Goal: Task Accomplishment & Management: Complete application form

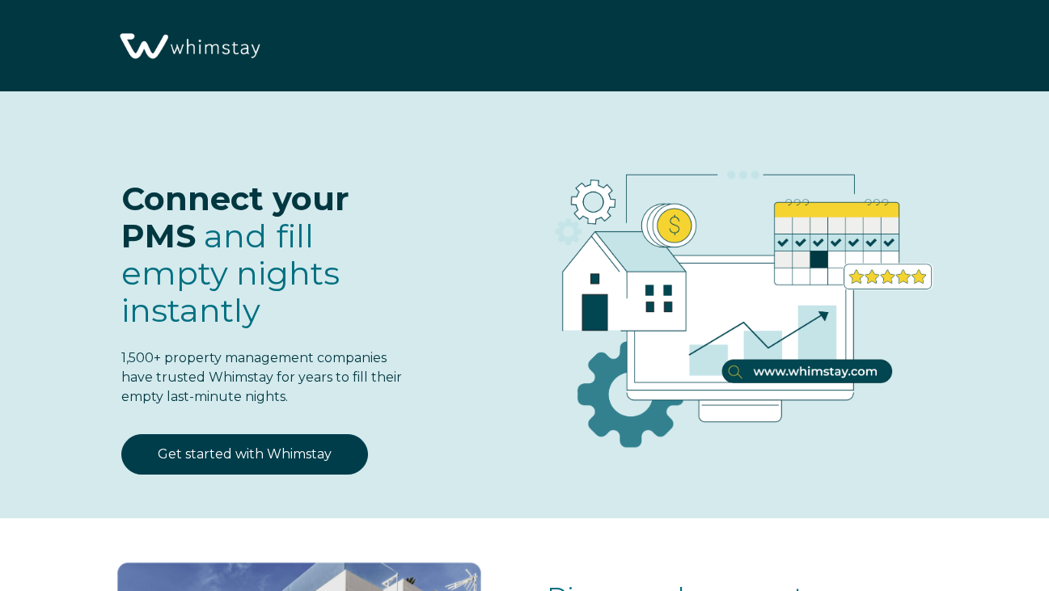
select select "US"
select select "Standard"
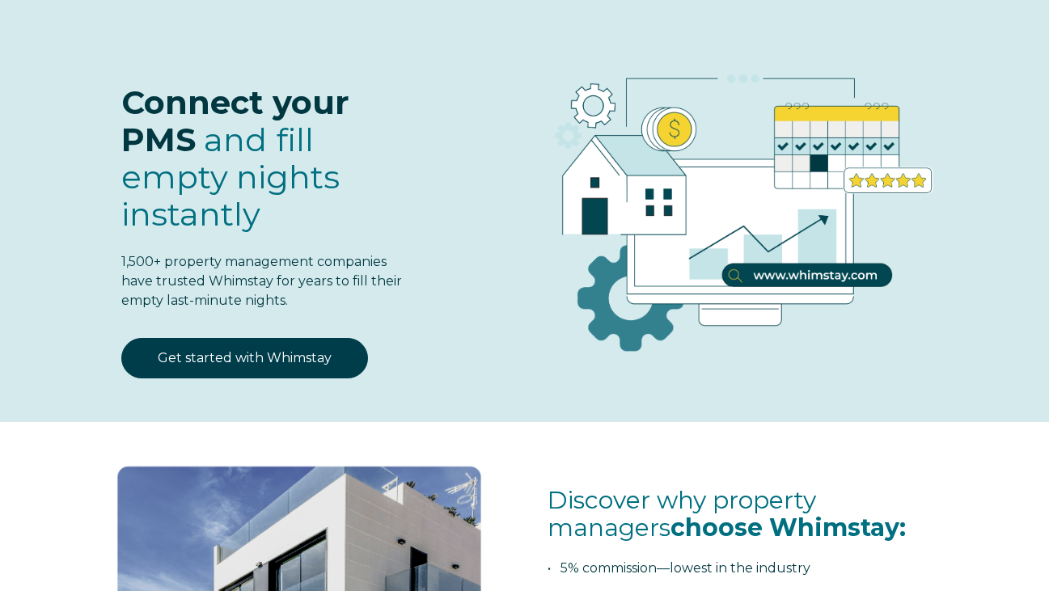
scroll to position [103, 0]
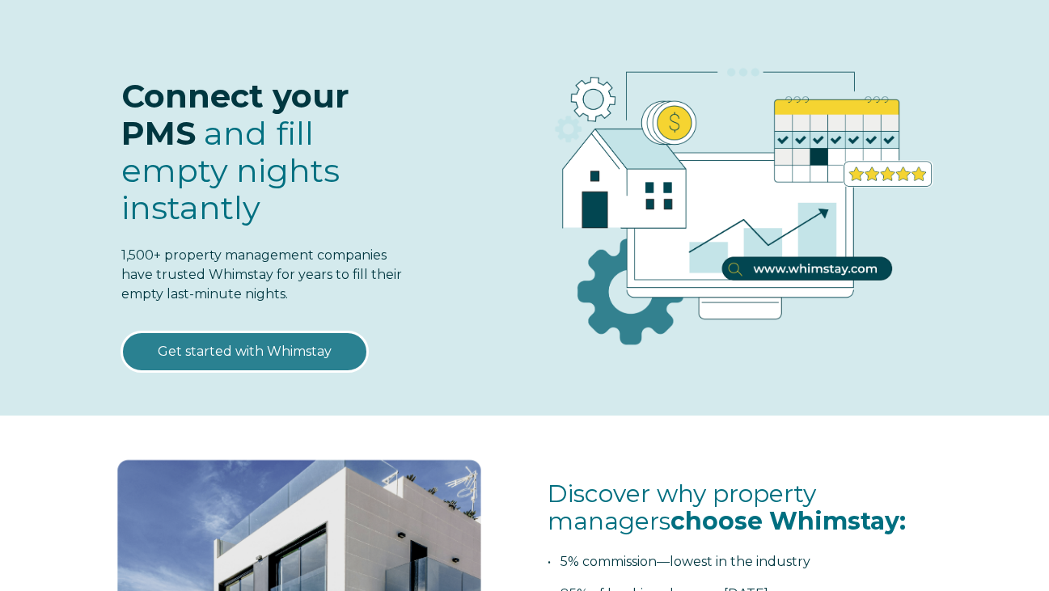
click at [262, 350] on link "Get started with Whimstay" at bounding box center [244, 352] width 247 height 40
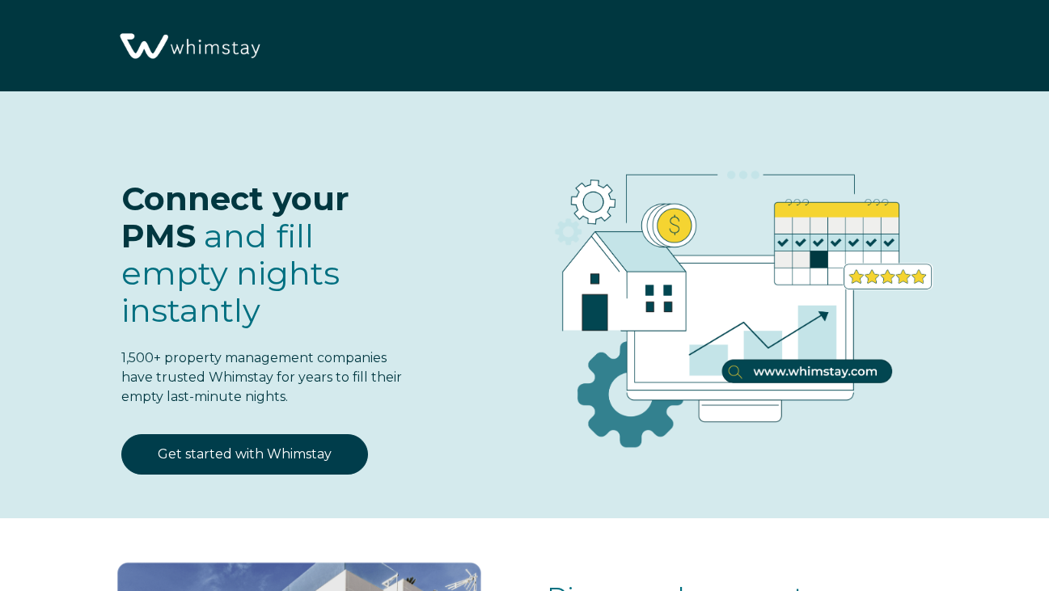
select select "US"
select select "Standard"
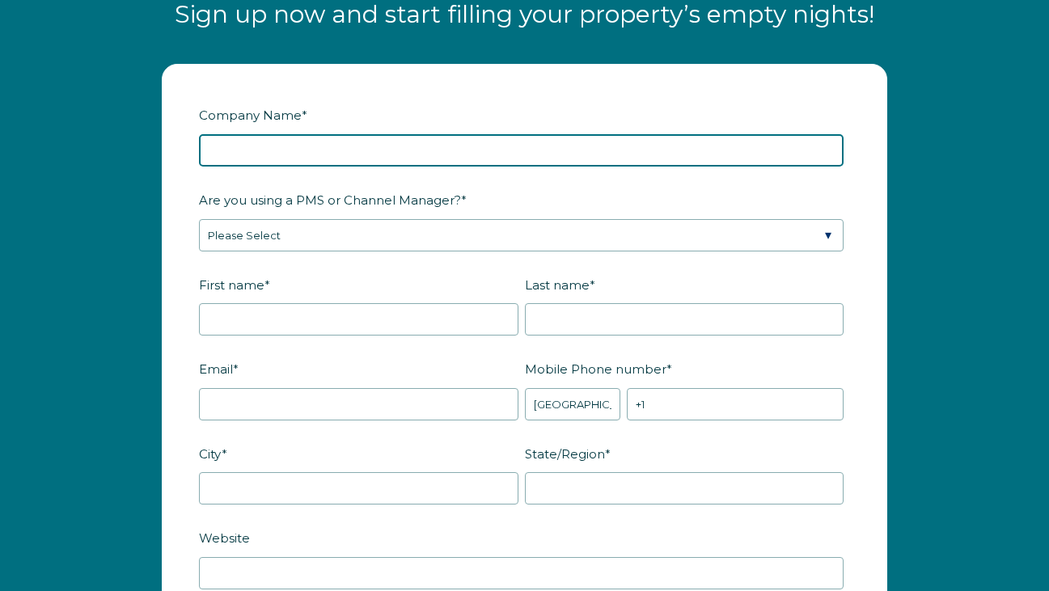
click at [291, 144] on input "Company Name *" at bounding box center [521, 150] width 645 height 32
type input "Paternes Investments, LLC"
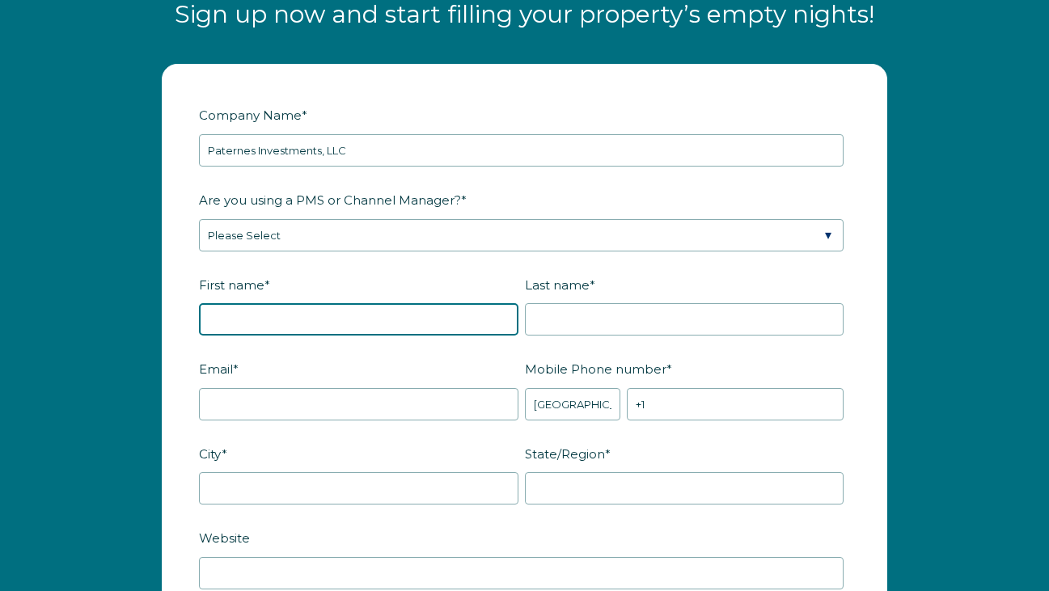
type input "Heather"
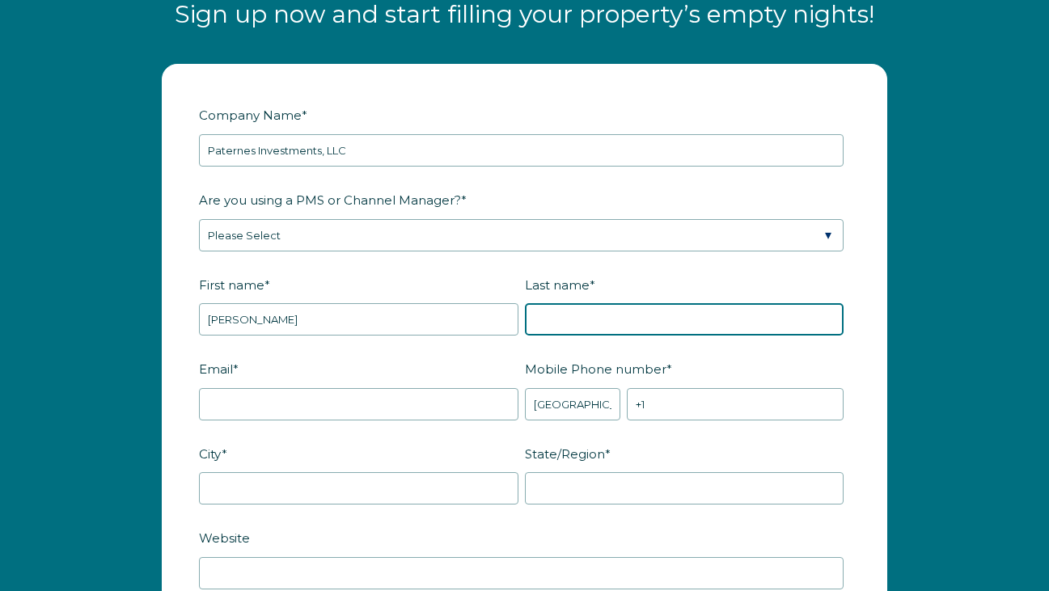
type input "Paternes"
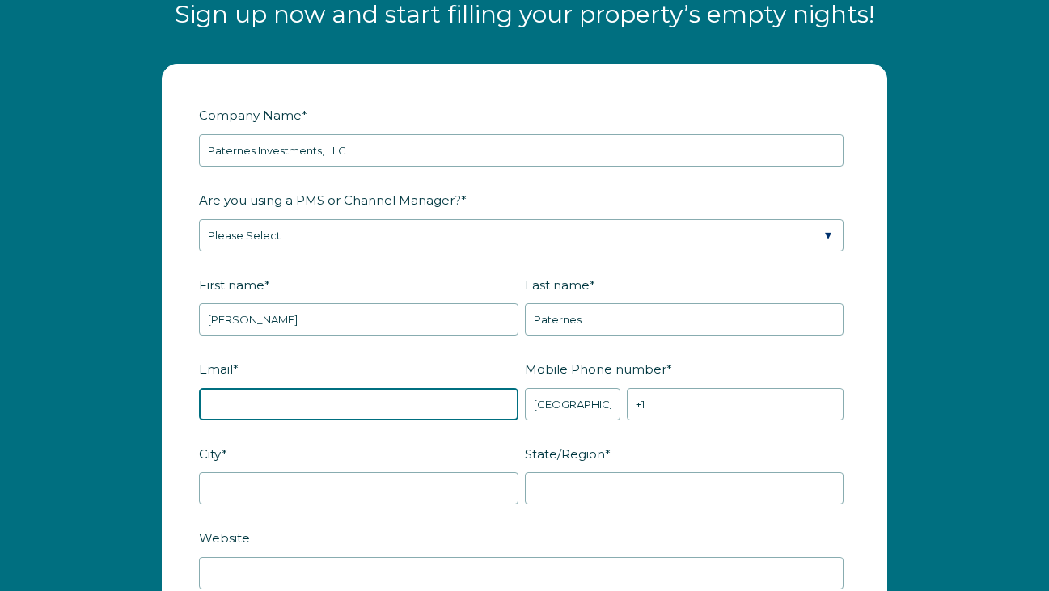
type input "heatherpaternes@gmail.com"
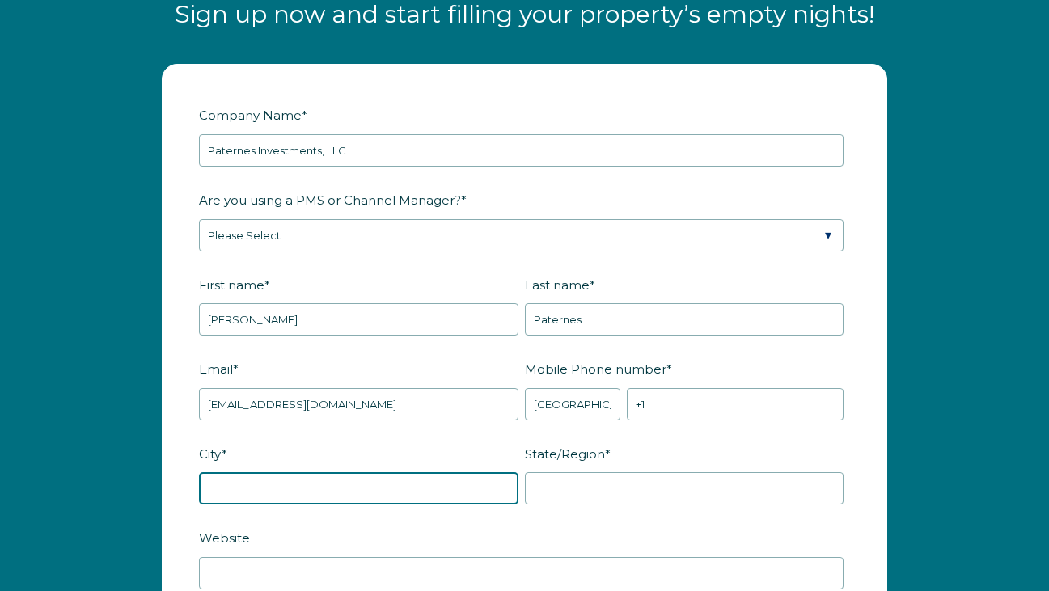
type input "Davenport"
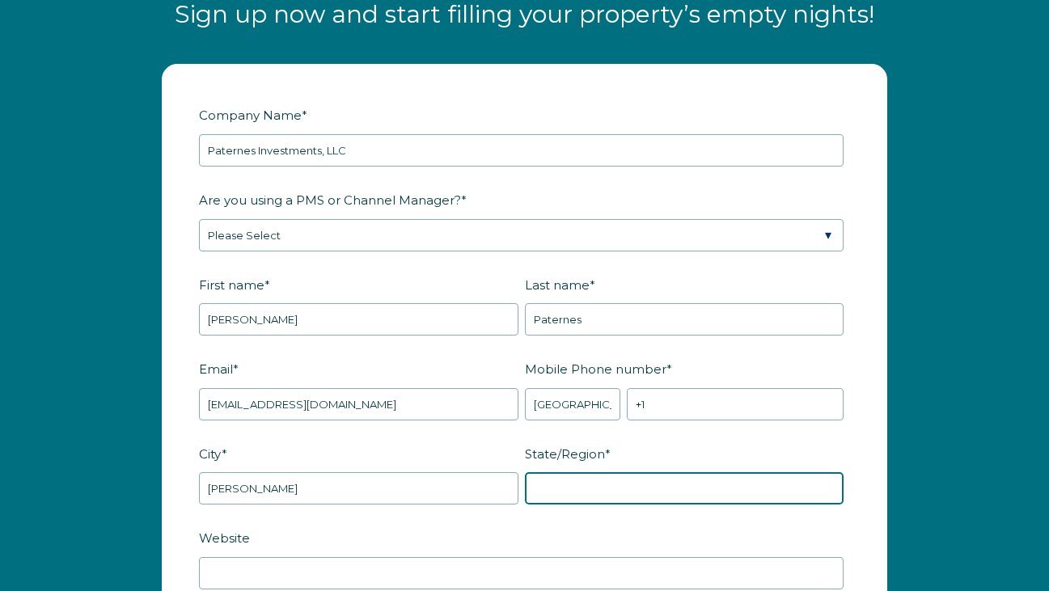
type input "FL"
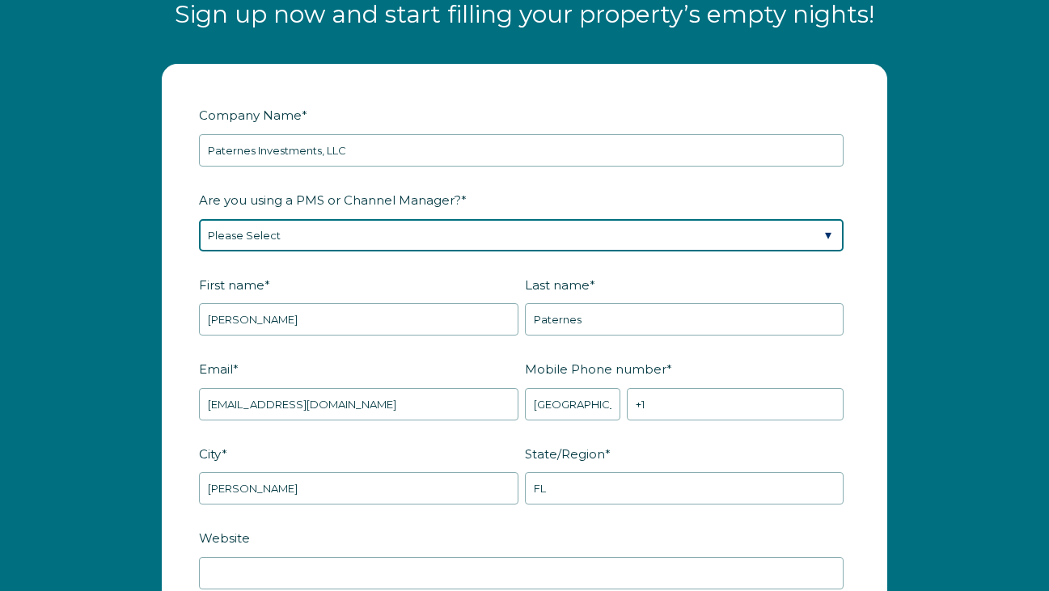
click at [318, 235] on select "Please Select Barefoot BookingPal Boost Brightside CiiRUS Escapia Guesty Hostaw…" at bounding box center [521, 235] width 645 height 32
select select "OwnerRez"
click at [199, 219] on select "Please Select Barefoot BookingPal Boost Brightside CiiRUS Escapia Guesty Hostaw…" at bounding box center [521, 235] width 645 height 32
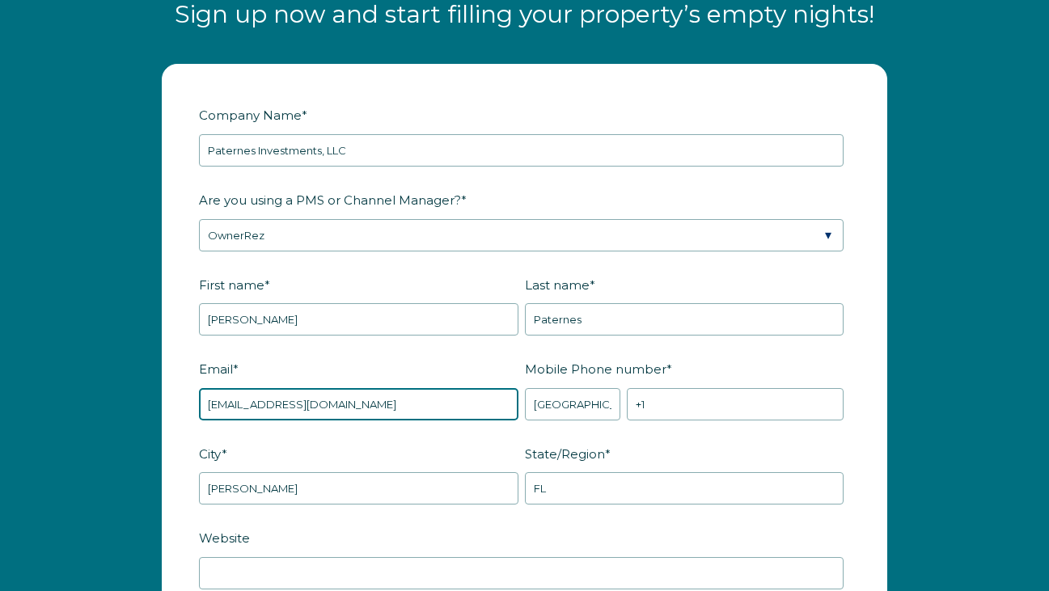
drag, startPoint x: 373, startPoint y: 401, endPoint x: 197, endPoint y: 396, distance: 176.5
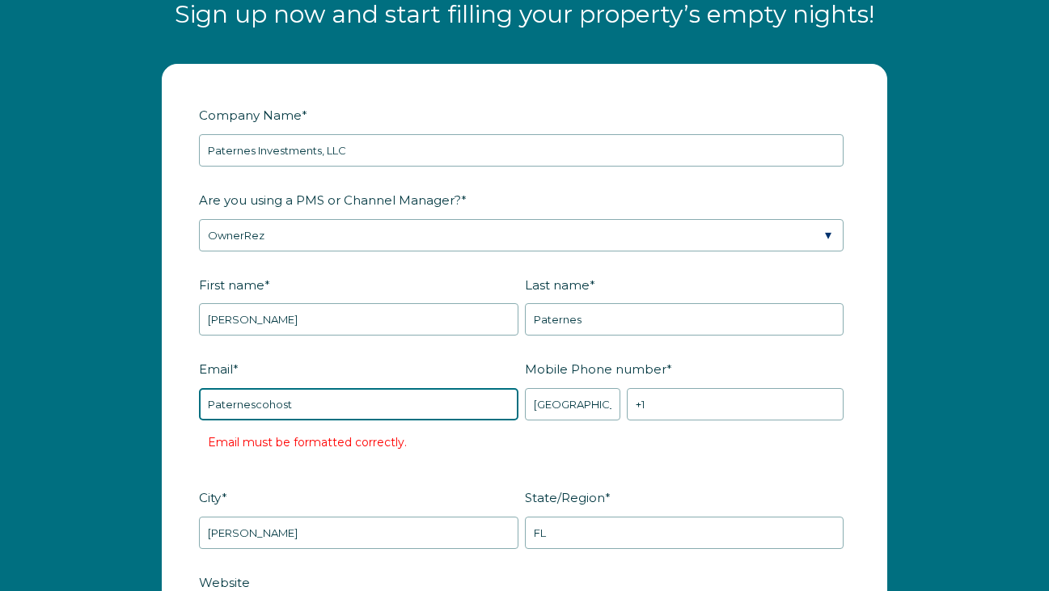
type input "[EMAIL_ADDRESS][DOMAIN_NAME]"
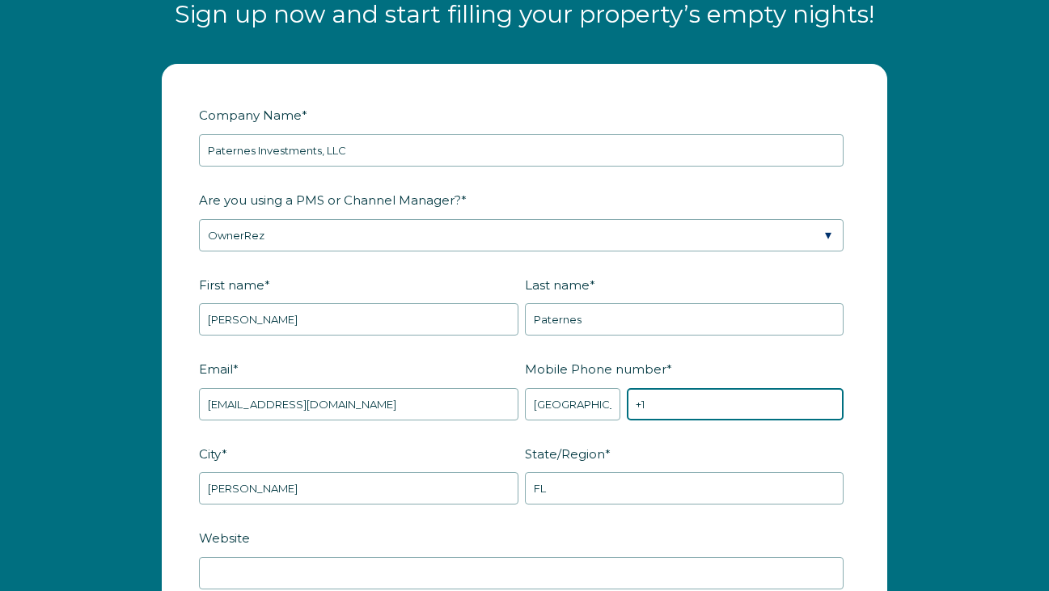
click at [670, 406] on input "+1" at bounding box center [735, 404] width 217 height 32
type input "[PHONE_NUMBER]"
click at [451, 440] on label "City *" at bounding box center [362, 454] width 326 height 28
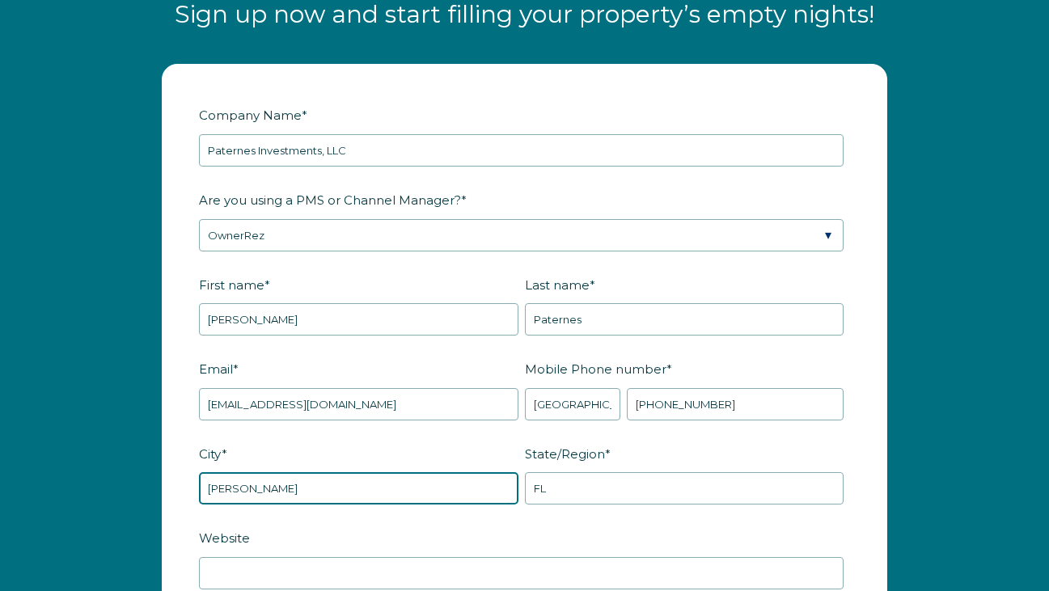
click at [451, 473] on input "Davenport" at bounding box center [359, 489] width 320 height 32
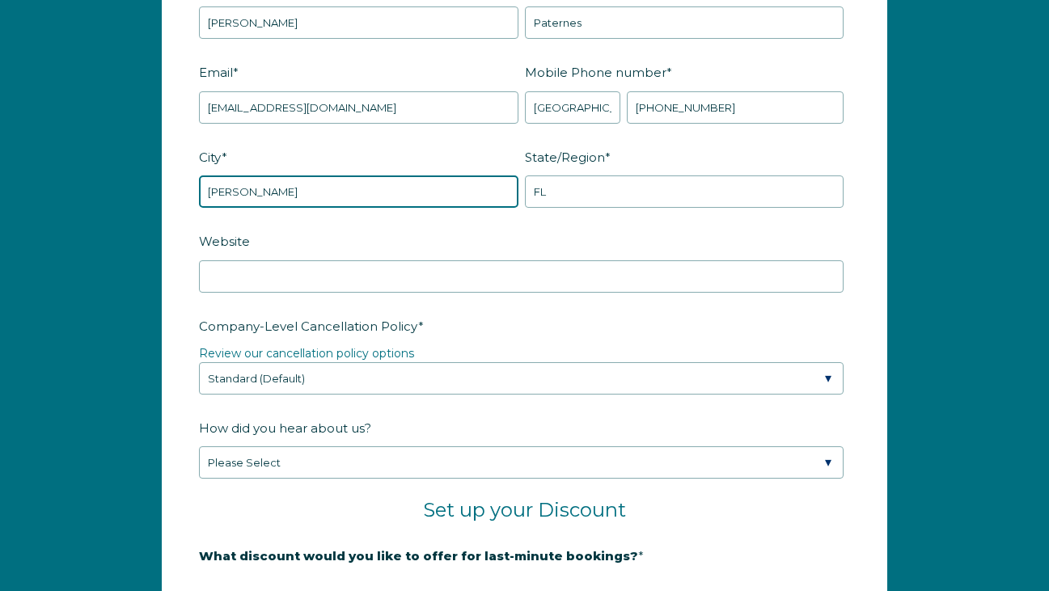
scroll to position [2168, 0]
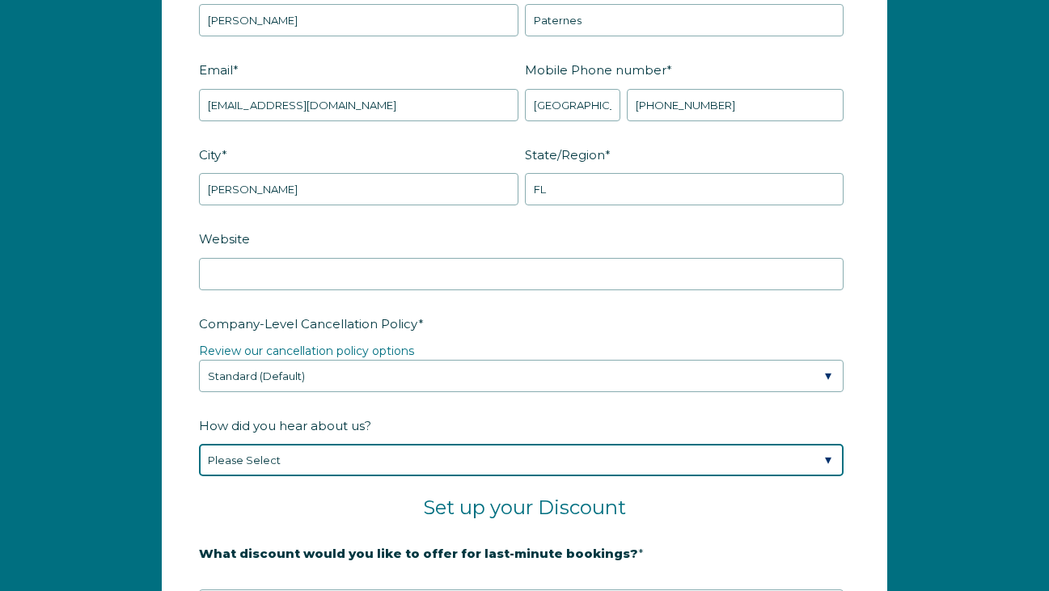
click at [422, 462] on select "Please Select Found Whimstay through a Google search Spoke to a Whimstay salesp…" at bounding box center [521, 460] width 645 height 32
select select "Other"
click at [199, 444] on select "Please Select Found Whimstay through a Google search Spoke to a Whimstay salesp…" at bounding box center [521, 460] width 645 height 32
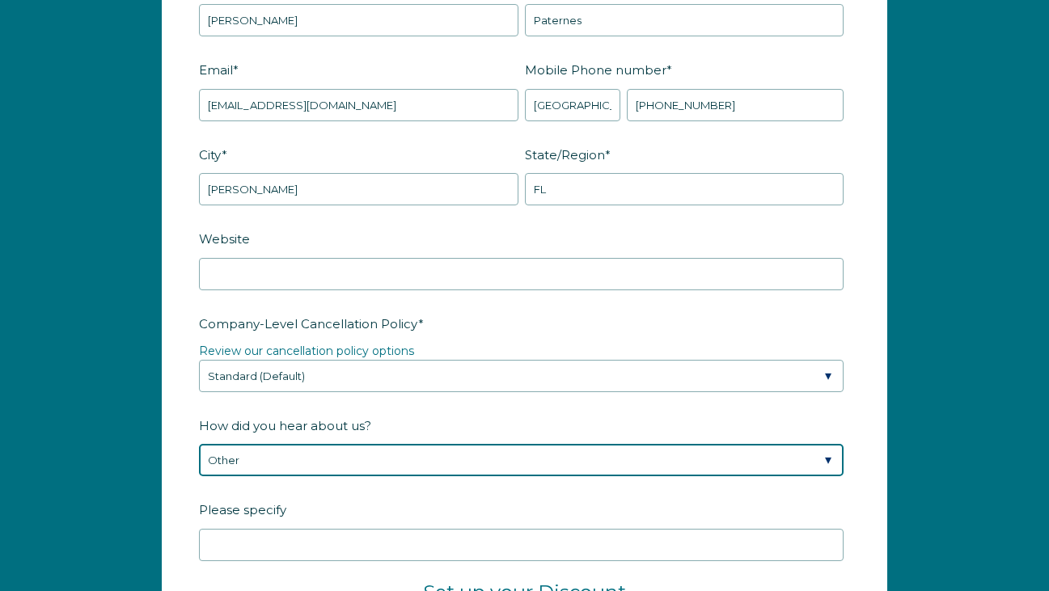
scroll to position [2168, 0]
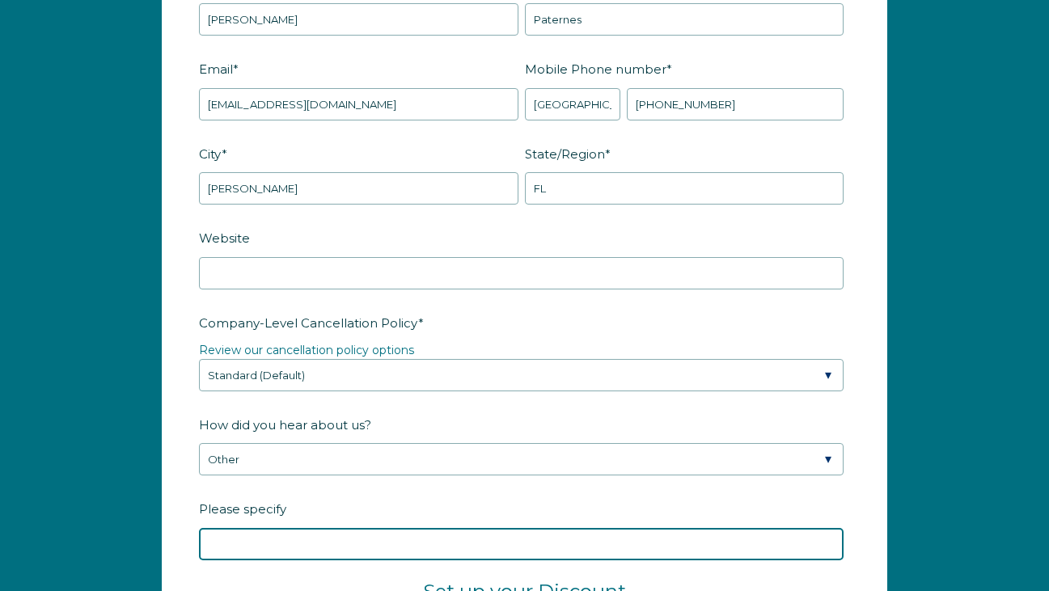
click at [337, 540] on input "Please specify" at bounding box center [521, 544] width 645 height 32
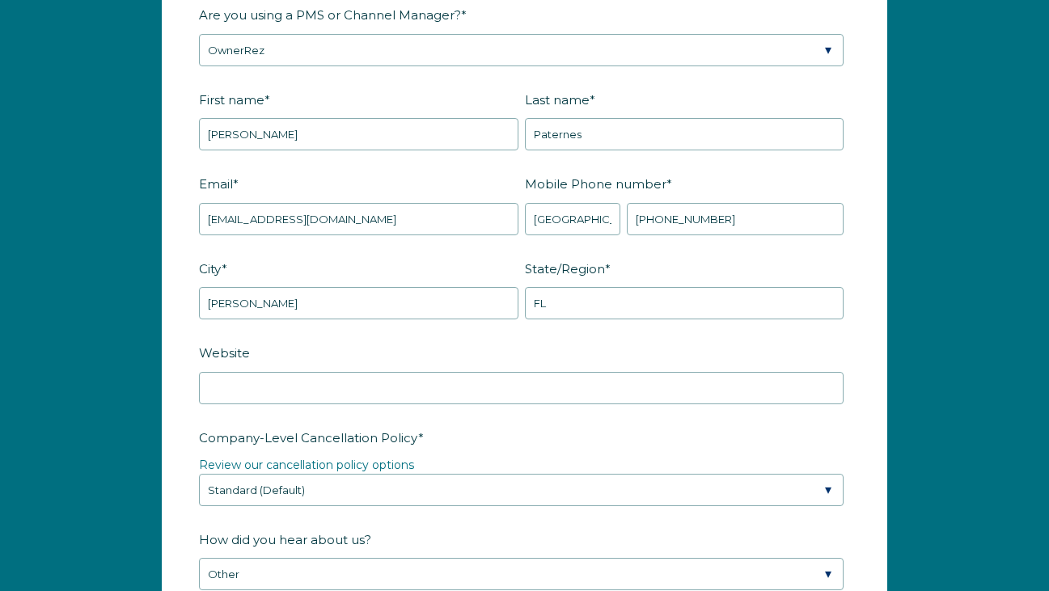
scroll to position [2047, 0]
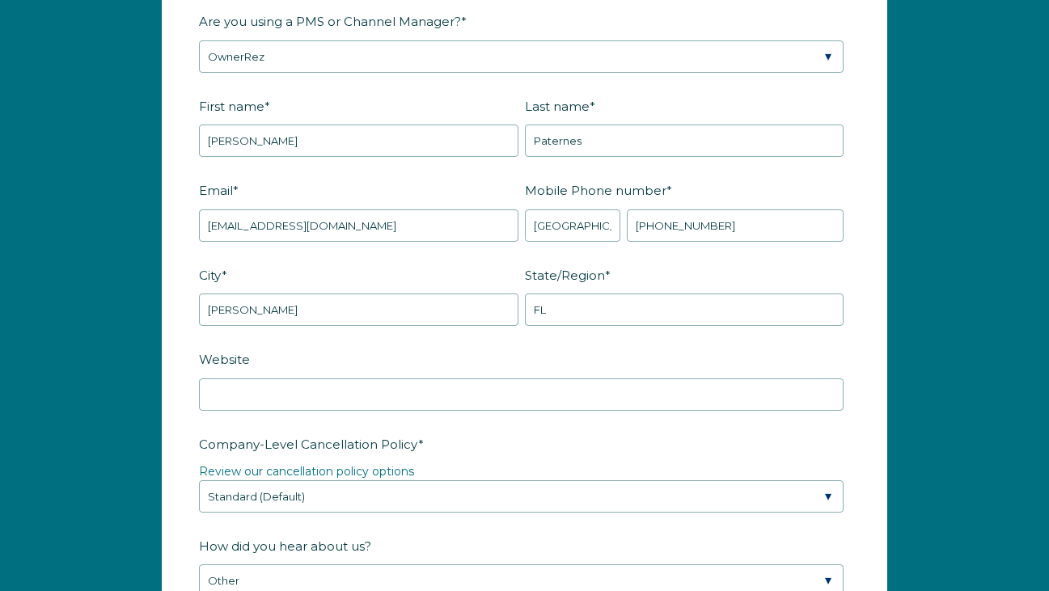
type input "Ownerrez"
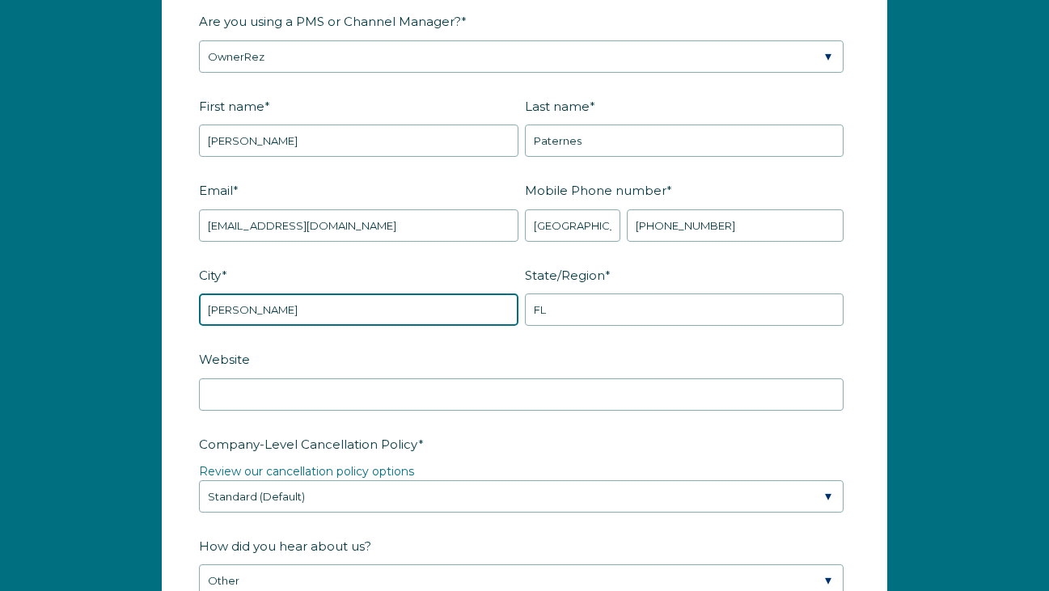
drag, startPoint x: 274, startPoint y: 309, endPoint x: 182, endPoint y: 297, distance: 93.0
click at [182, 297] on form "Company Name * Paternes Investments, LLC Are you using a PMS or Channel Manager…" at bounding box center [525, 540] width 724 height 1308
type input "Daytona Beach"
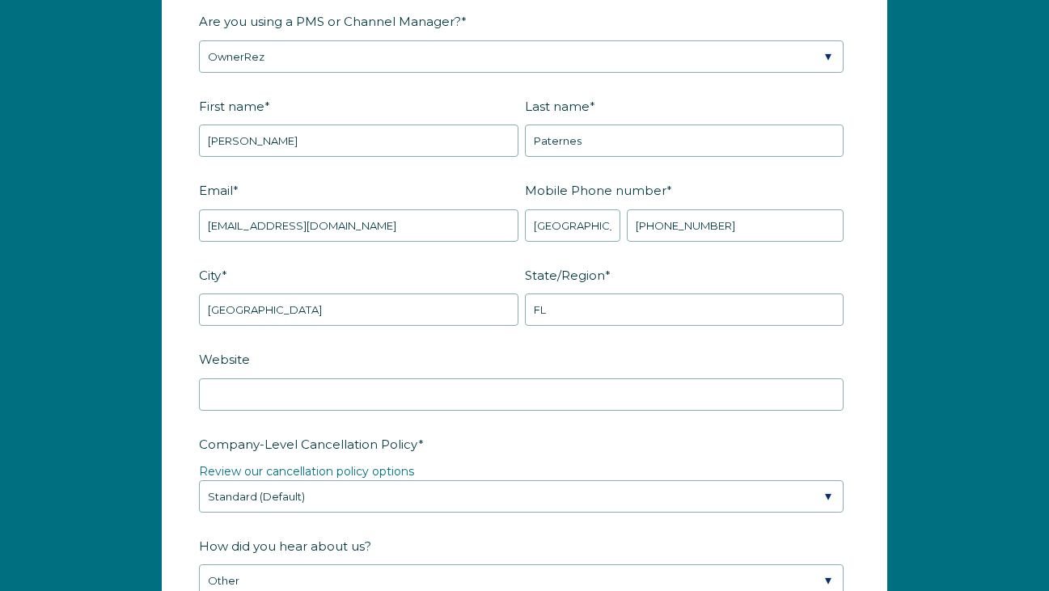
click at [397, 333] on fieldset "City * Daytona Beach State/Region * FL" at bounding box center [524, 303] width 651 height 85
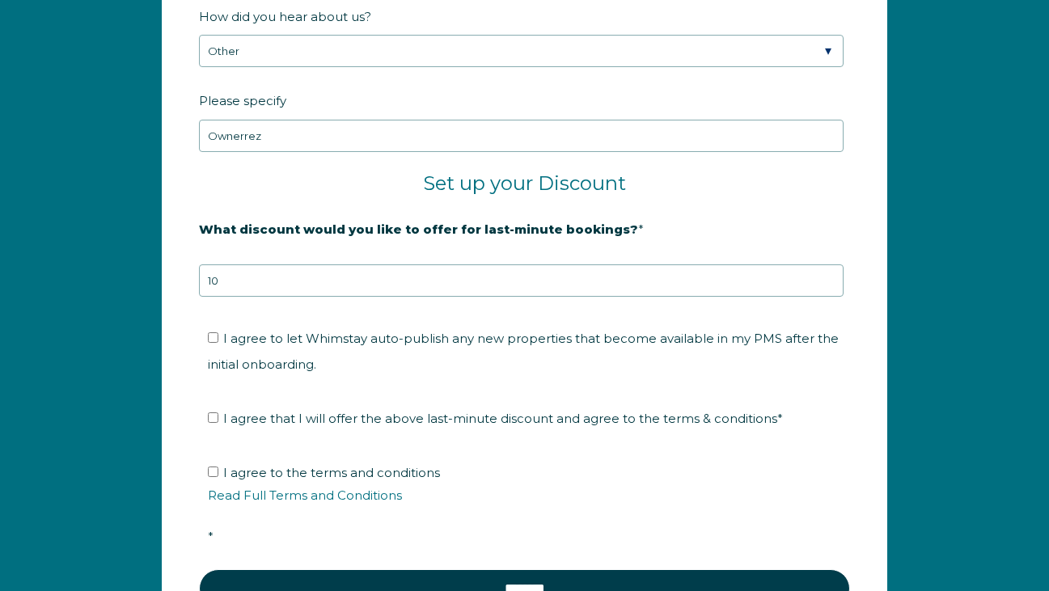
scroll to position [2586, 0]
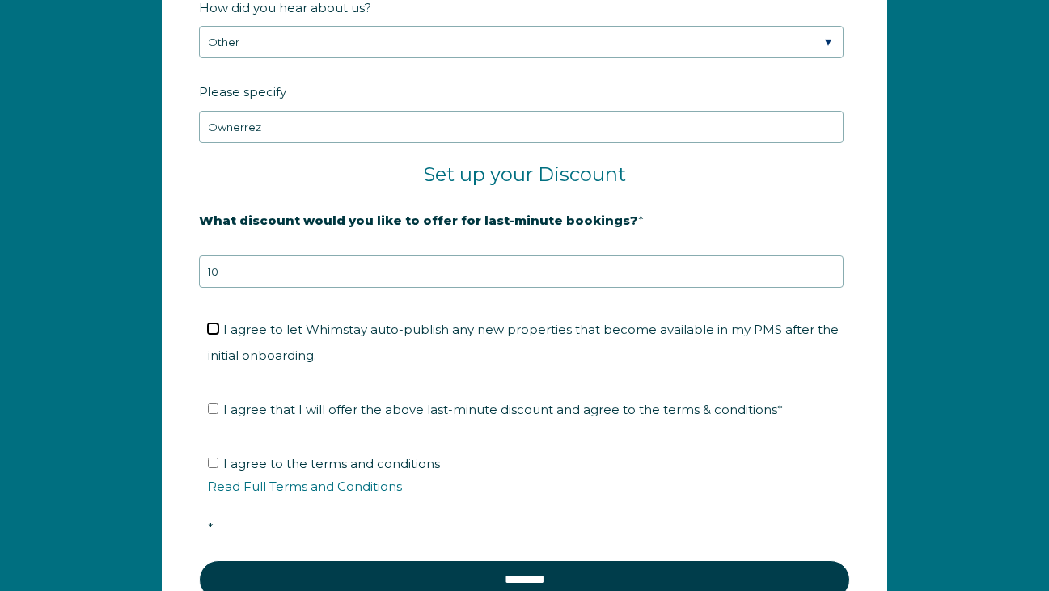
click at [216, 326] on input "I agree to let Whimstay auto-publish any new properties that become available i…" at bounding box center [213, 329] width 11 height 11
checkbox input "true"
click at [210, 404] on input "I agree that I will offer the above last-minute discount and agree to the terms…" at bounding box center [213, 409] width 11 height 11
checkbox input "true"
click at [229, 485] on link "Read Full Terms and Conditions" at bounding box center [305, 486] width 194 height 15
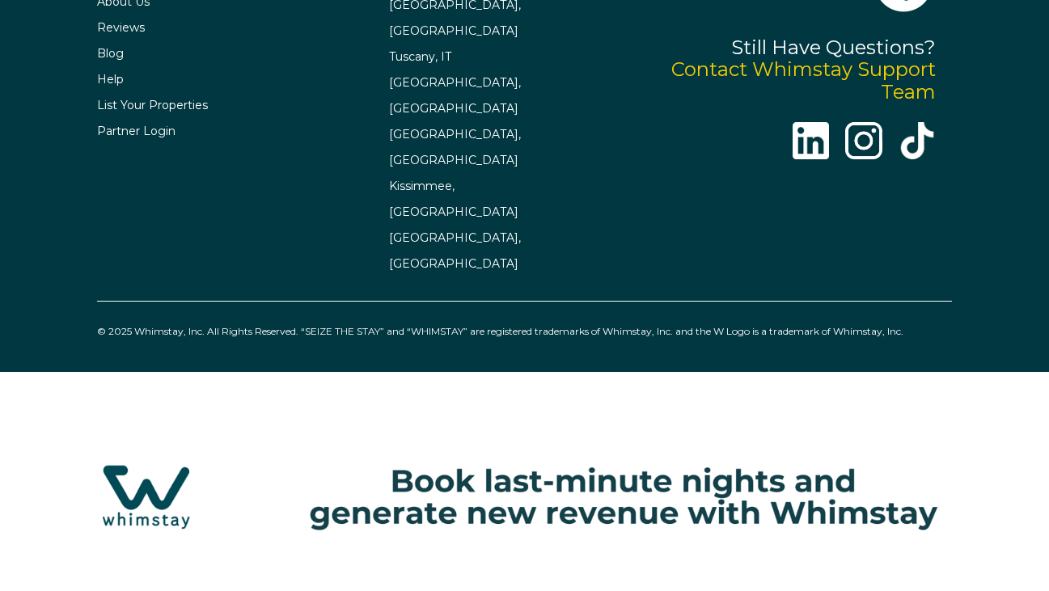
select select "US"
select select "Standard"
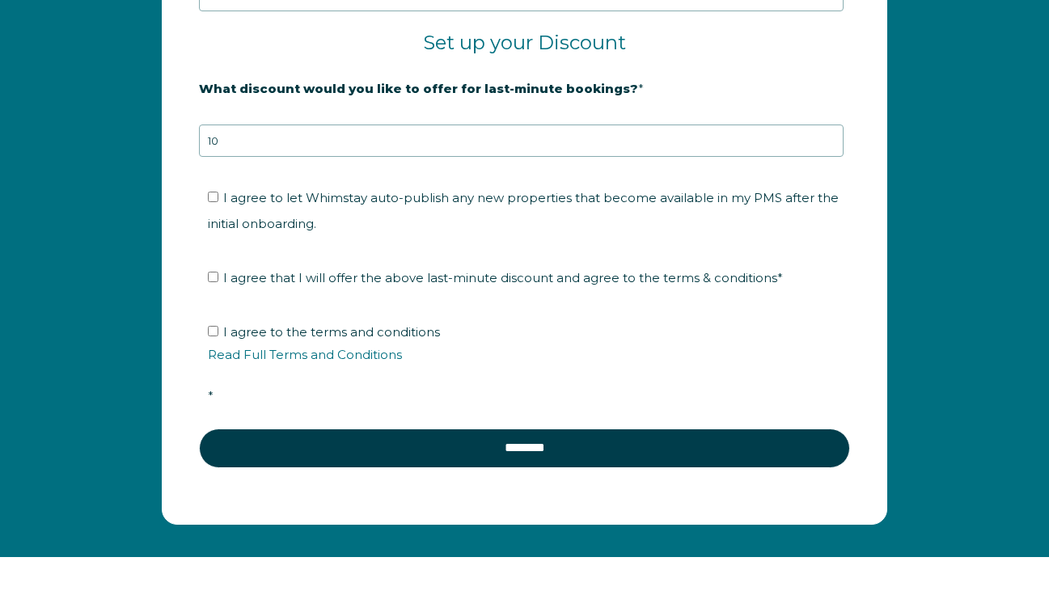
scroll to position [2631, 0]
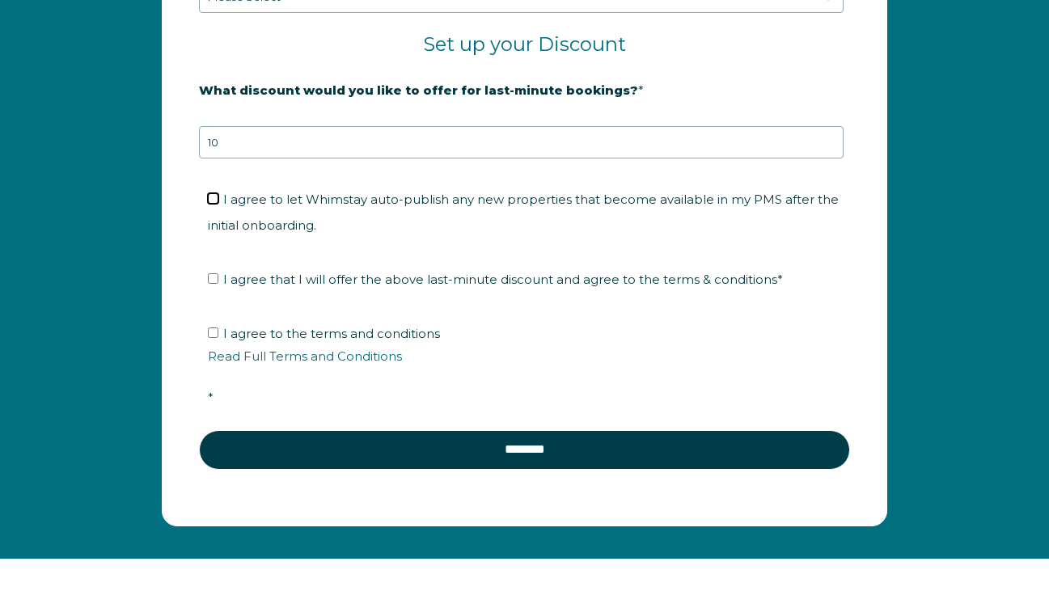
click at [208, 195] on input "I agree to let Whimstay auto-publish any new properties that become available i…" at bounding box center [213, 198] width 11 height 11
checkbox input "true"
click at [214, 273] on input "I agree that I will offer the above last-minute discount and agree to the terms…" at bounding box center [213, 278] width 11 height 11
checkbox input "true"
click at [210, 334] on input "I agree to the terms and conditions Read Full Terms and Conditions *" at bounding box center [213, 333] width 11 height 11
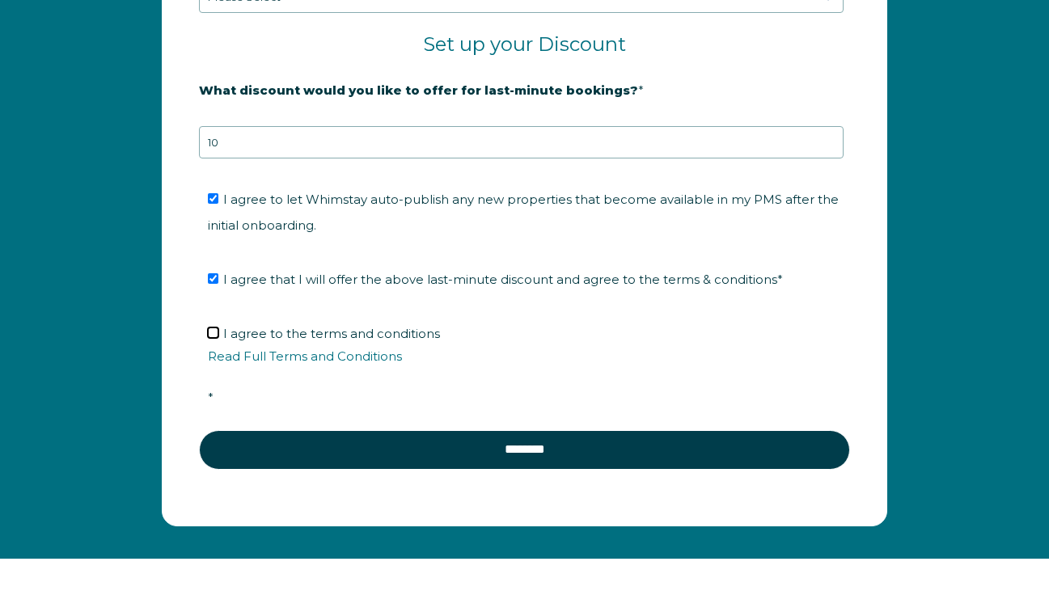
checkbox input "true"
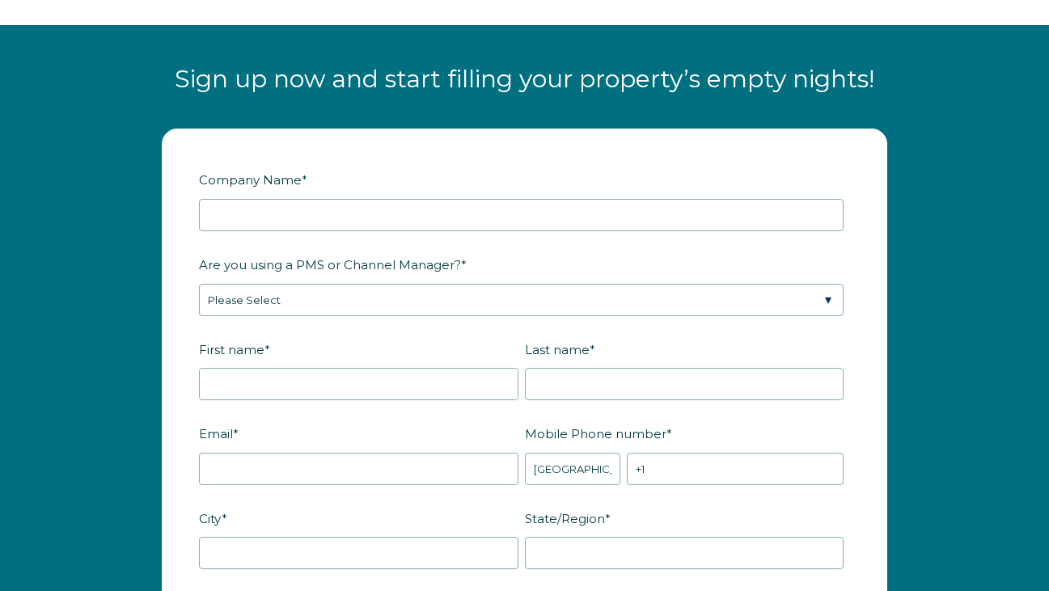
scroll to position [1802, 0]
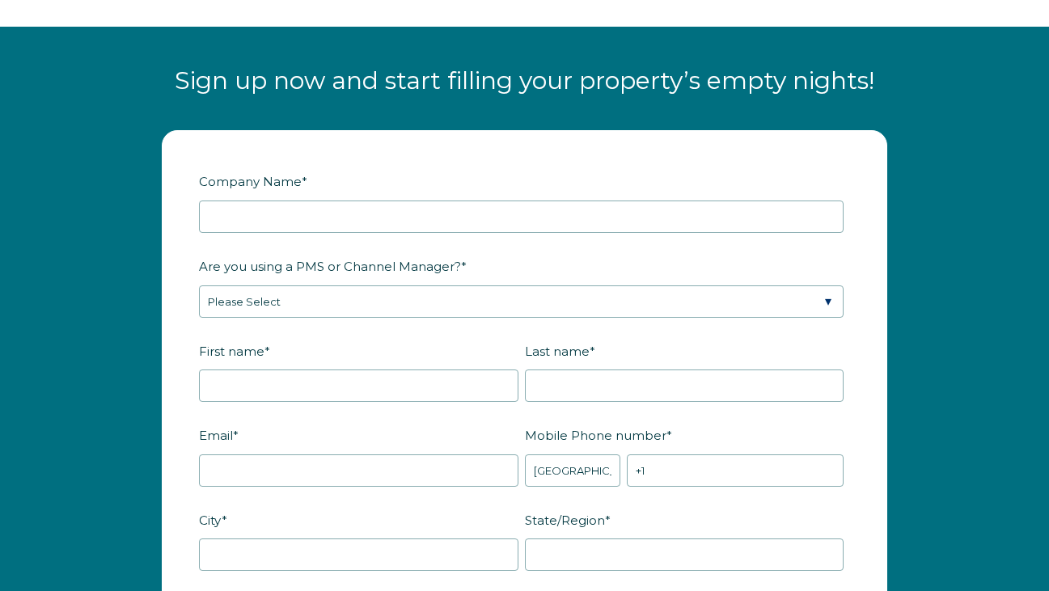
click at [343, 197] on div "Company Name *" at bounding box center [524, 200] width 651 height 66
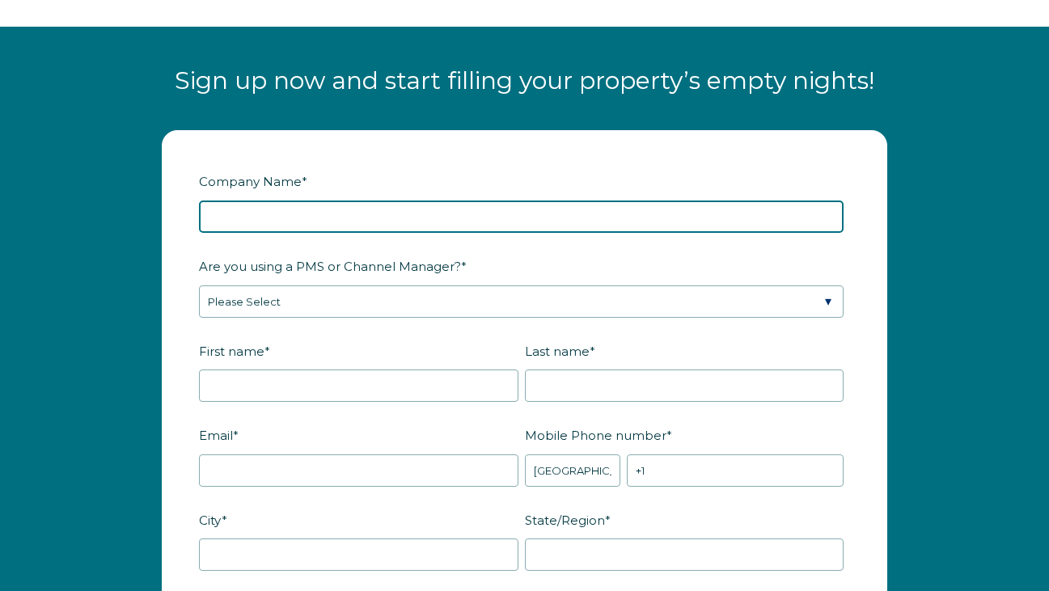
click at [341, 216] on input "Company Name *" at bounding box center [521, 217] width 645 height 32
click at [352, 226] on input "Company Name *" at bounding box center [521, 217] width 645 height 32
click at [353, 216] on input "Company Name *" at bounding box center [521, 217] width 645 height 32
type input "Paternes Investments, LLC"
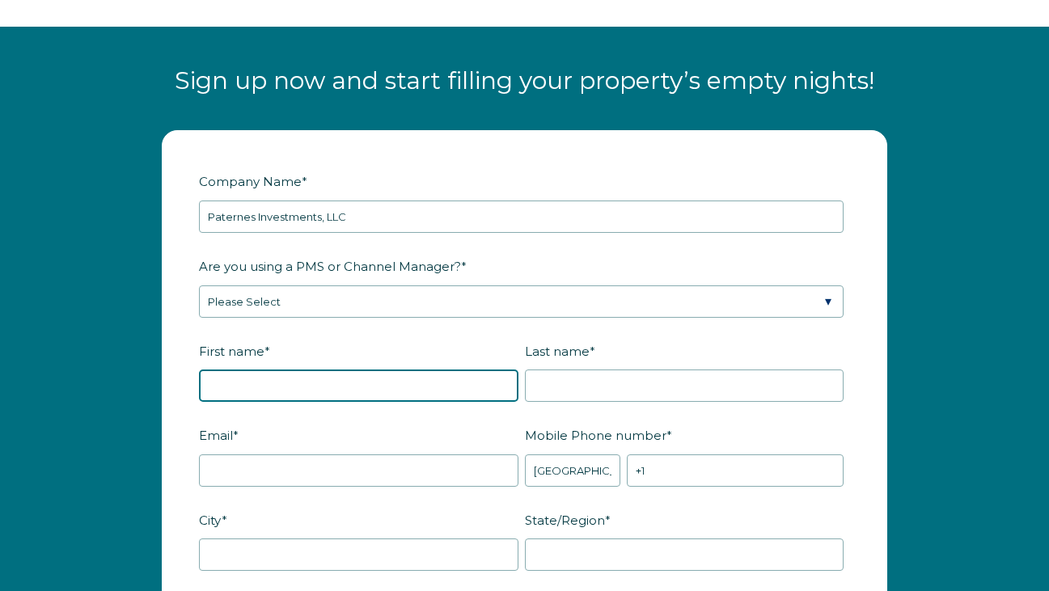
type input "Heather"
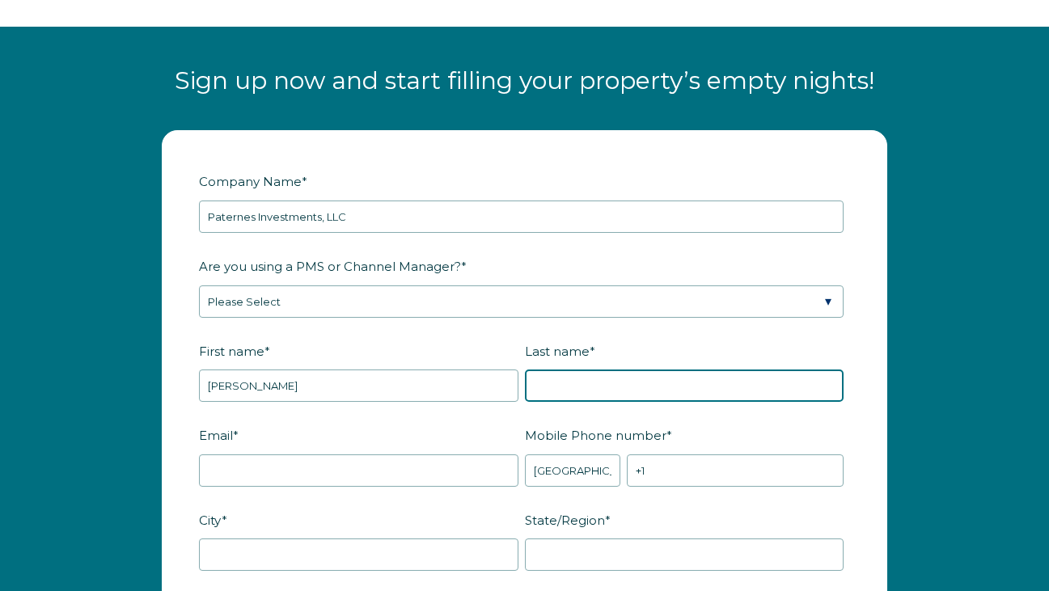
type input "Paternes"
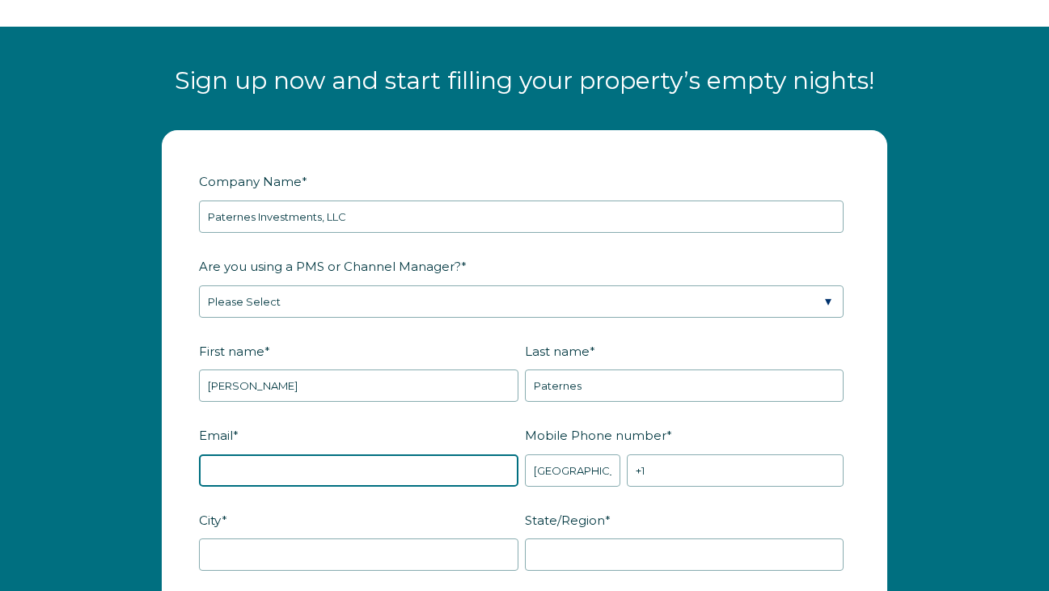
type input "heatherpaternes@gmail.com"
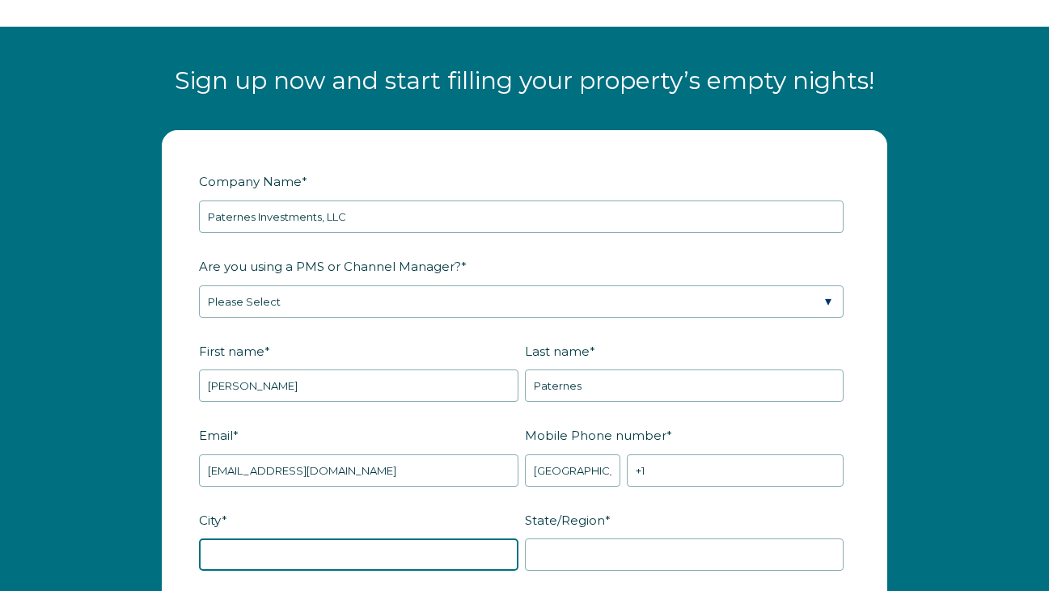
type input "Davenport"
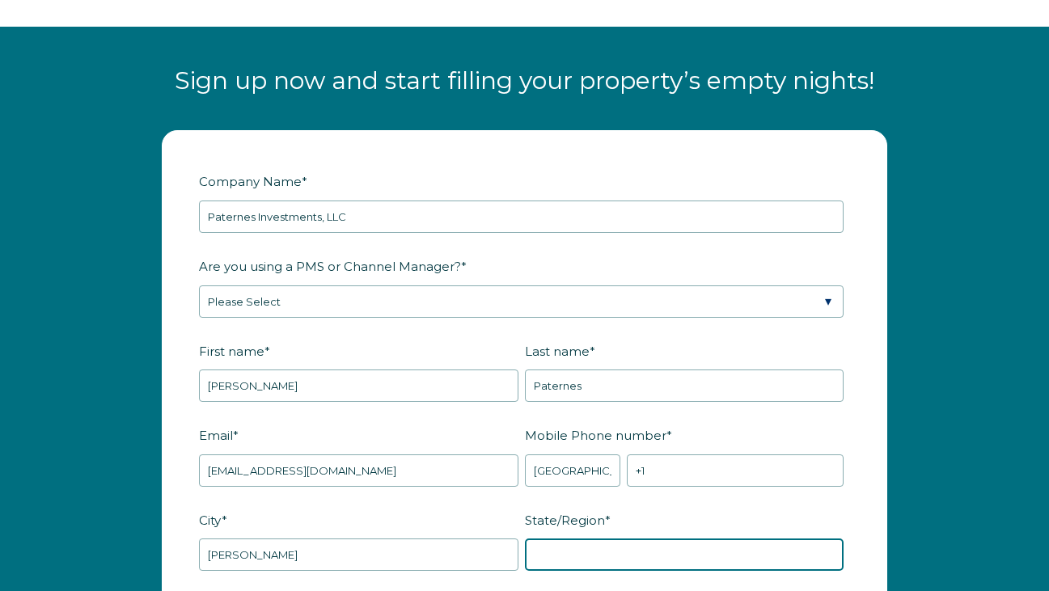
type input "FL"
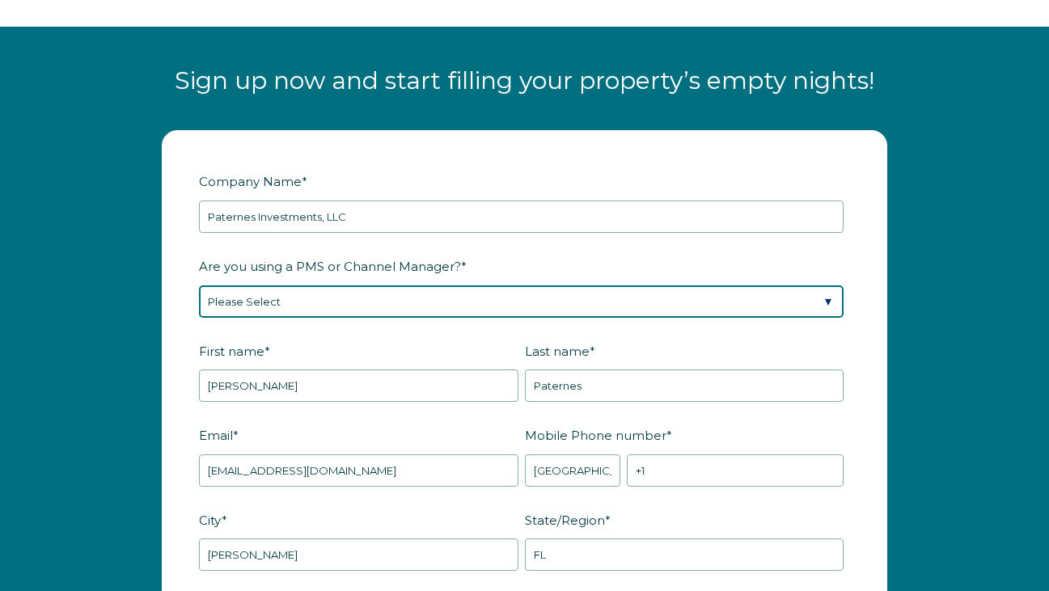
click at [361, 296] on select "Please Select Barefoot BookingPal Boost Brightside CiiRUS Escapia Guesty Hostaw…" at bounding box center [521, 302] width 645 height 32
select select "OwnerRez"
click at [199, 286] on select "Please Select Barefoot BookingPal Boost Brightside CiiRUS Escapia Guesty Hostaw…" at bounding box center [521, 302] width 645 height 32
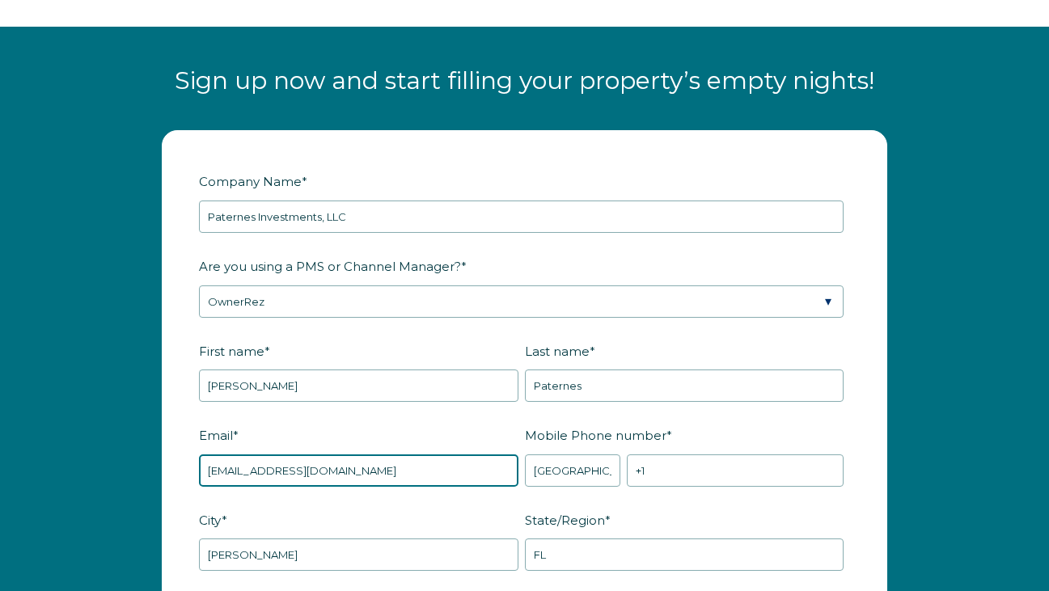
drag, startPoint x: 366, startPoint y: 473, endPoint x: 203, endPoint y: 465, distance: 162.8
click at [203, 466] on input "heatherpaternes@gmail.com" at bounding box center [359, 471] width 320 height 32
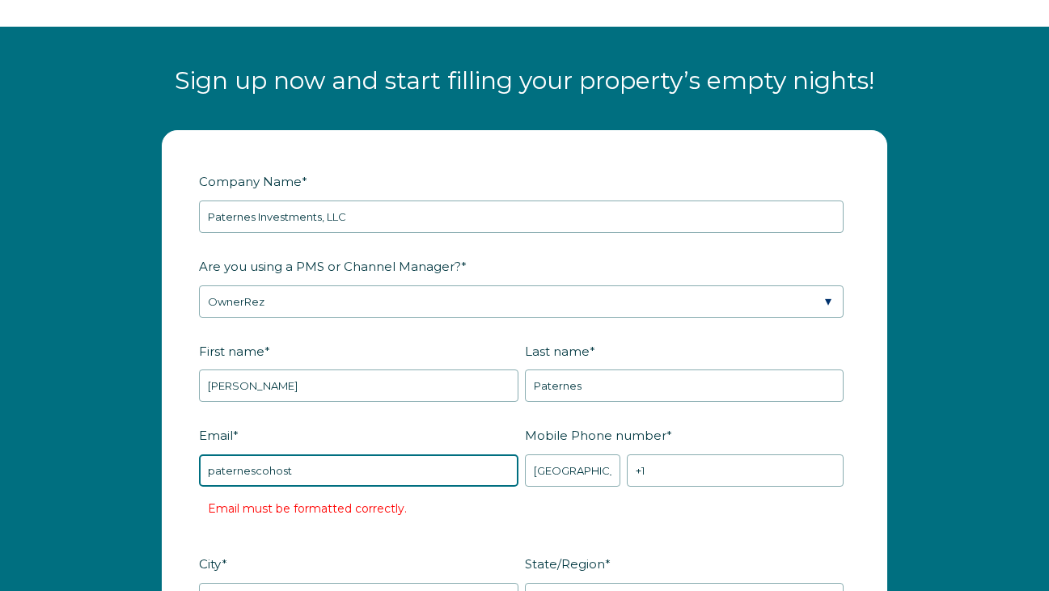
type input "[EMAIL_ADDRESS][DOMAIN_NAME]"
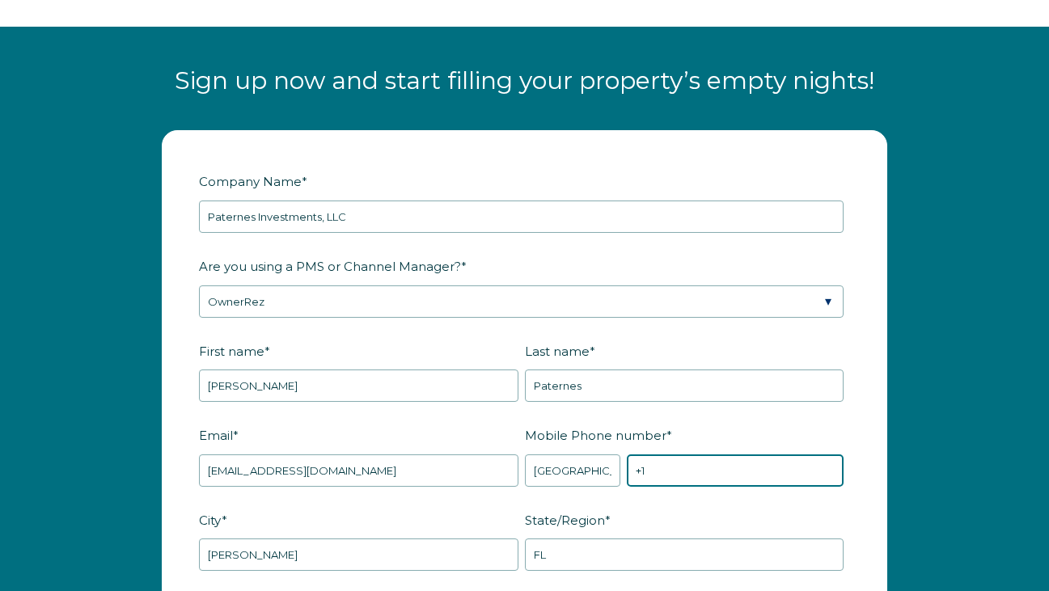
click at [692, 468] on input "+1" at bounding box center [735, 471] width 217 height 32
type input "[PHONE_NUMBER]"
click at [471, 493] on fieldset "Email * paternescohost@gmail.com Mobile Phone number * * Afghanistan (‫افغانستا…" at bounding box center [524, 464] width 651 height 85
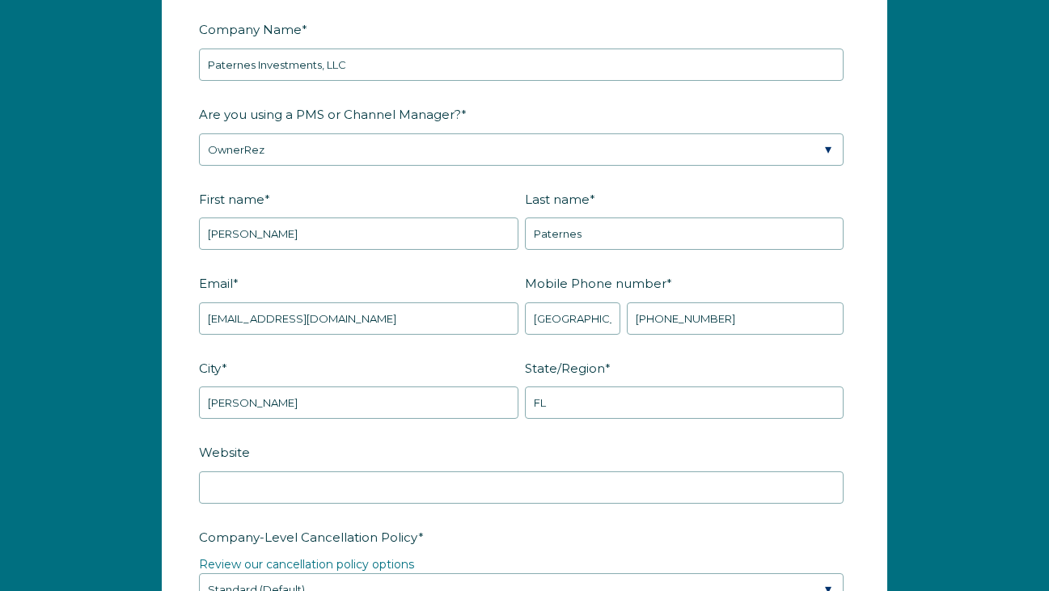
scroll to position [1977, 0]
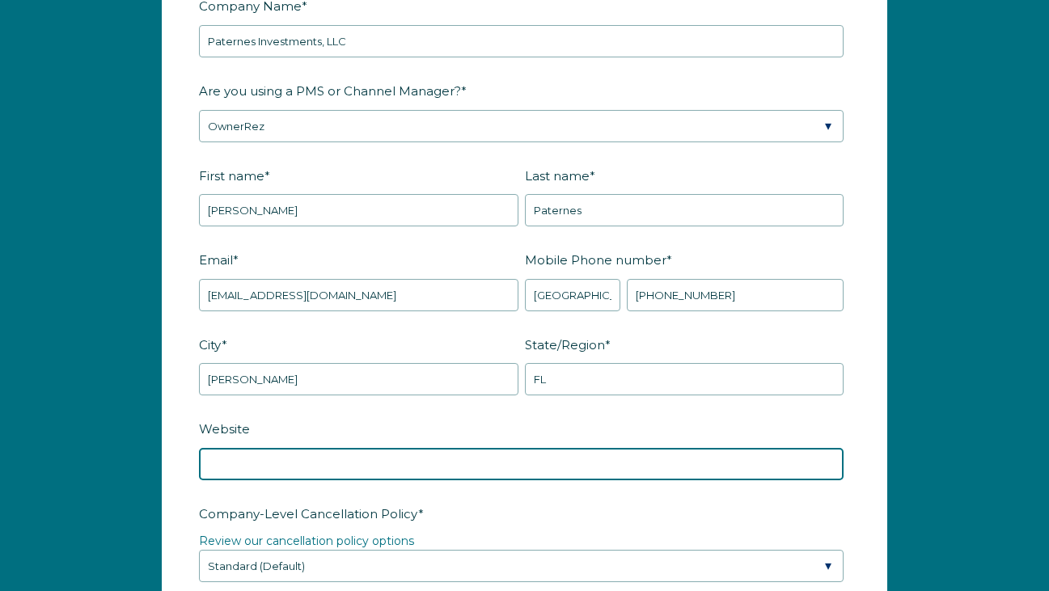
click at [457, 463] on input "Website" at bounding box center [521, 464] width 645 height 32
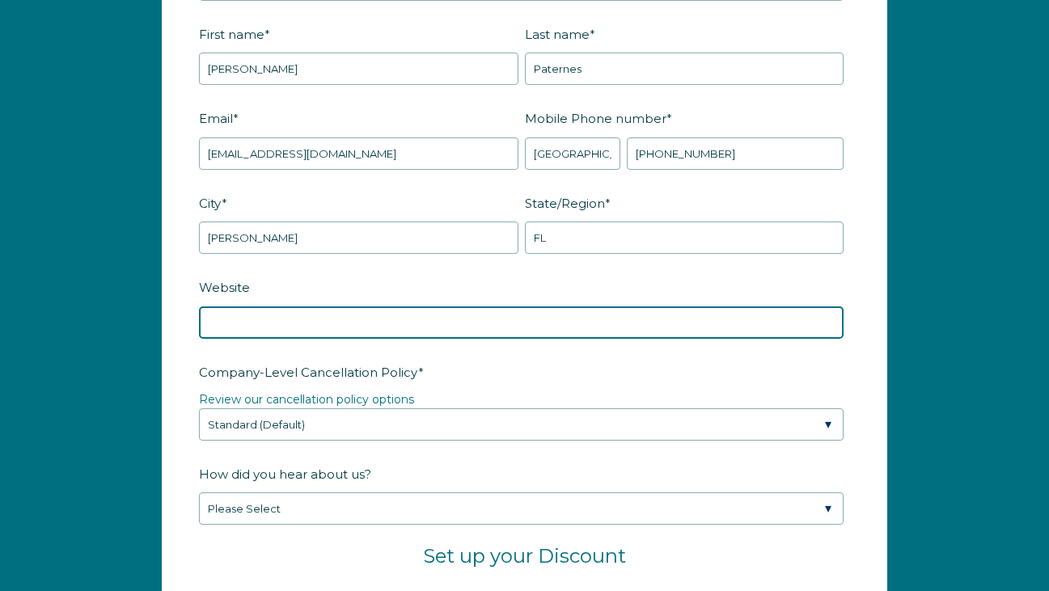
scroll to position [2120, 0]
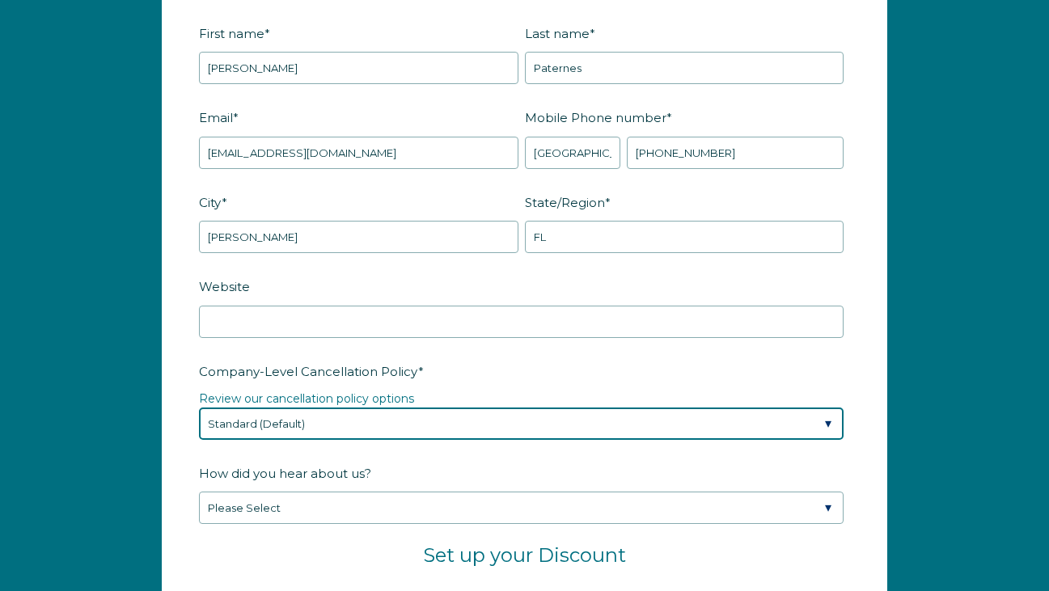
click at [438, 419] on select "Please Select Partial Standard (Default) Moderate Strict" at bounding box center [521, 424] width 645 height 32
click at [199, 408] on select "Please Select Partial Standard (Default) Moderate Strict" at bounding box center [521, 424] width 645 height 32
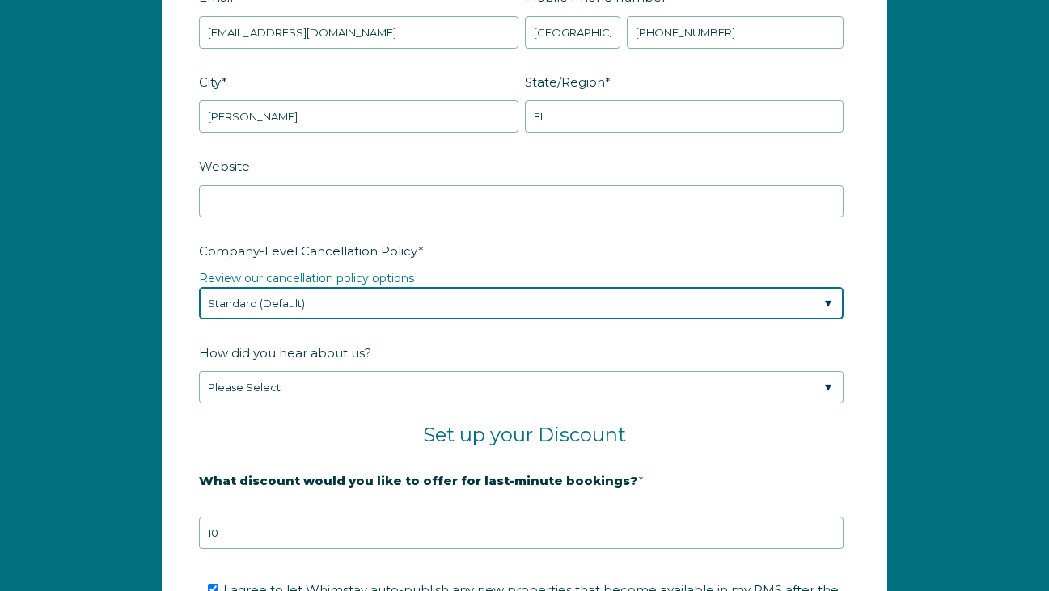
scroll to position [2253, 0]
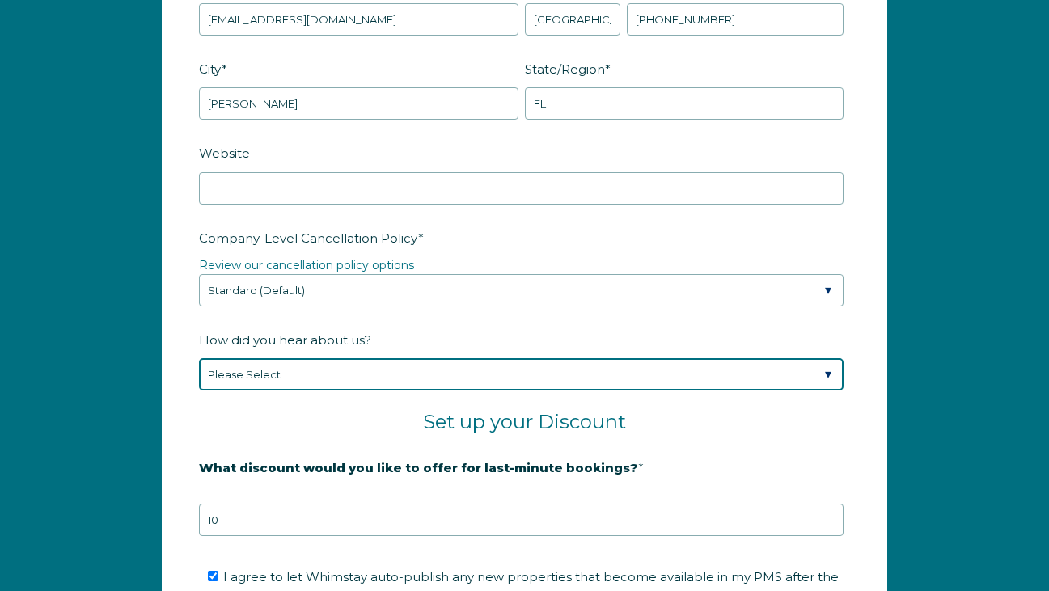
click at [420, 369] on select "Please Select Found Whimstay through a Google search Spoke to a Whimstay salesp…" at bounding box center [521, 374] width 645 height 32
select select "Other"
click at [199, 358] on select "Please Select Found Whimstay through a Google search Spoke to a Whimstay salesp…" at bounding box center [521, 374] width 645 height 32
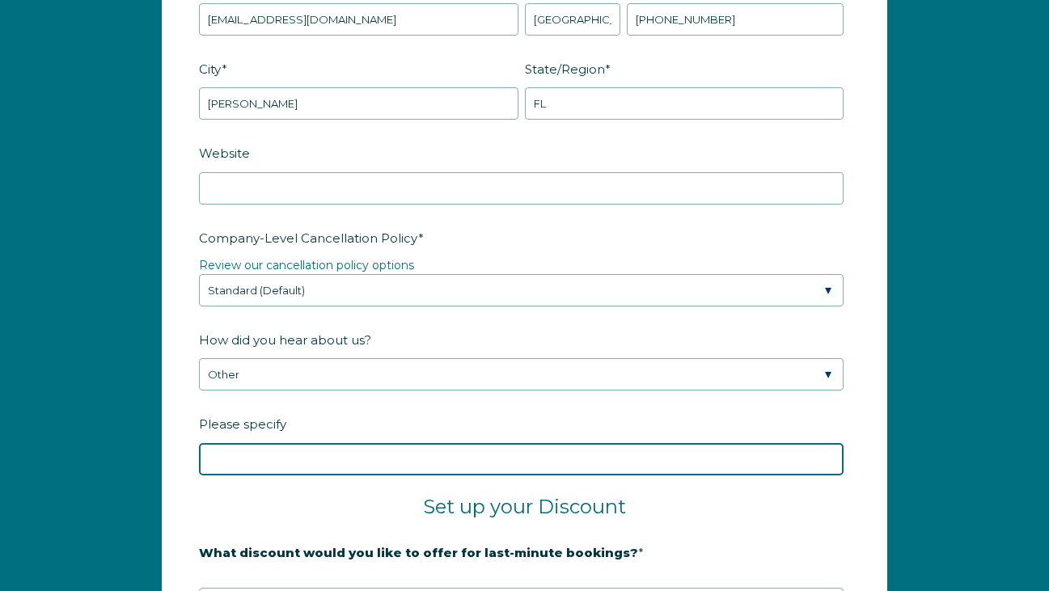
click at [346, 458] on input "Please specify" at bounding box center [521, 459] width 645 height 32
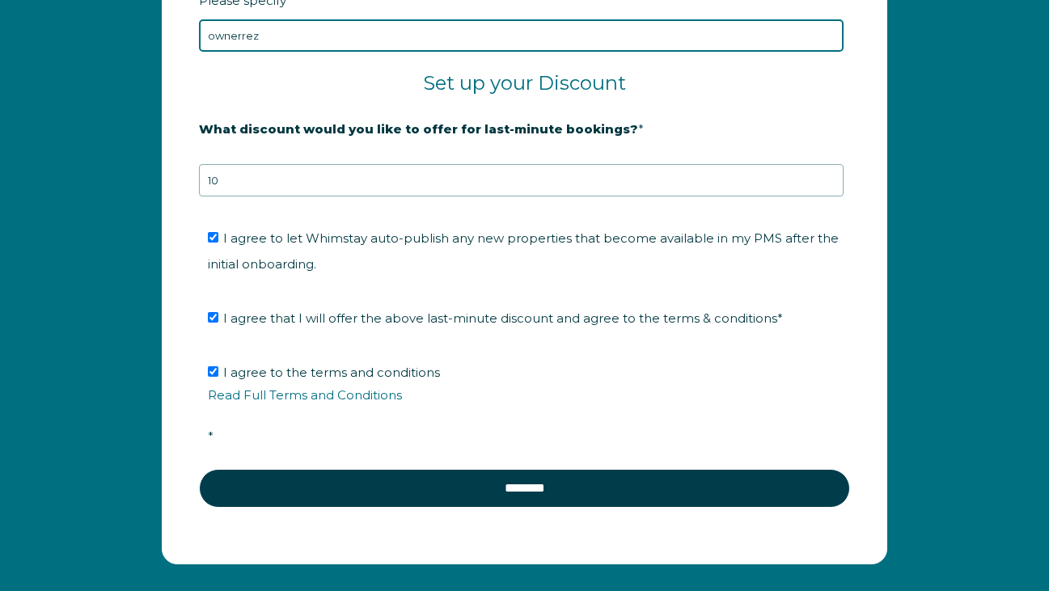
scroll to position [2681, 0]
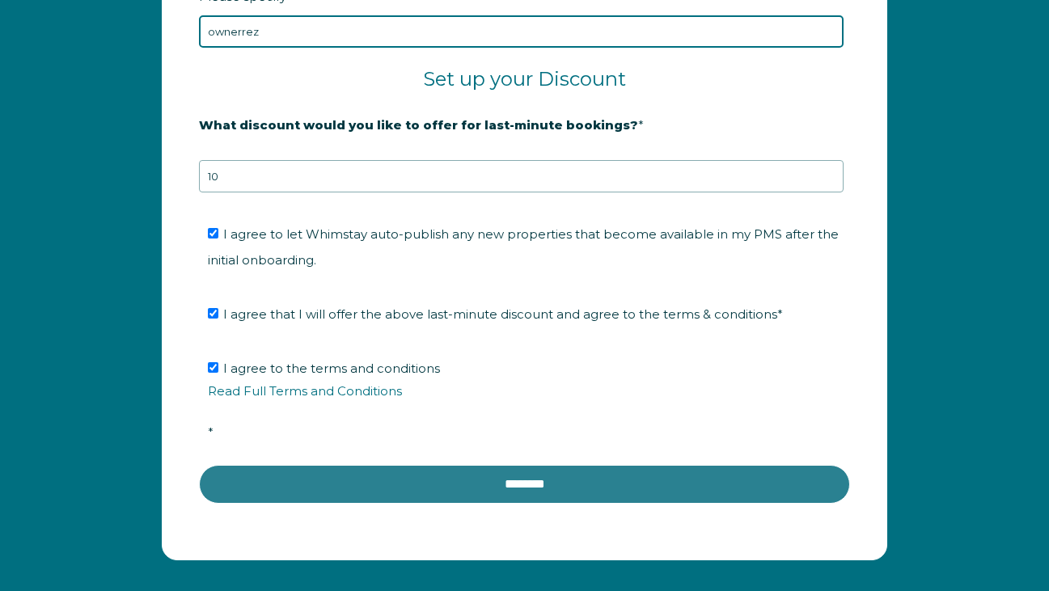
type input "ownerrez"
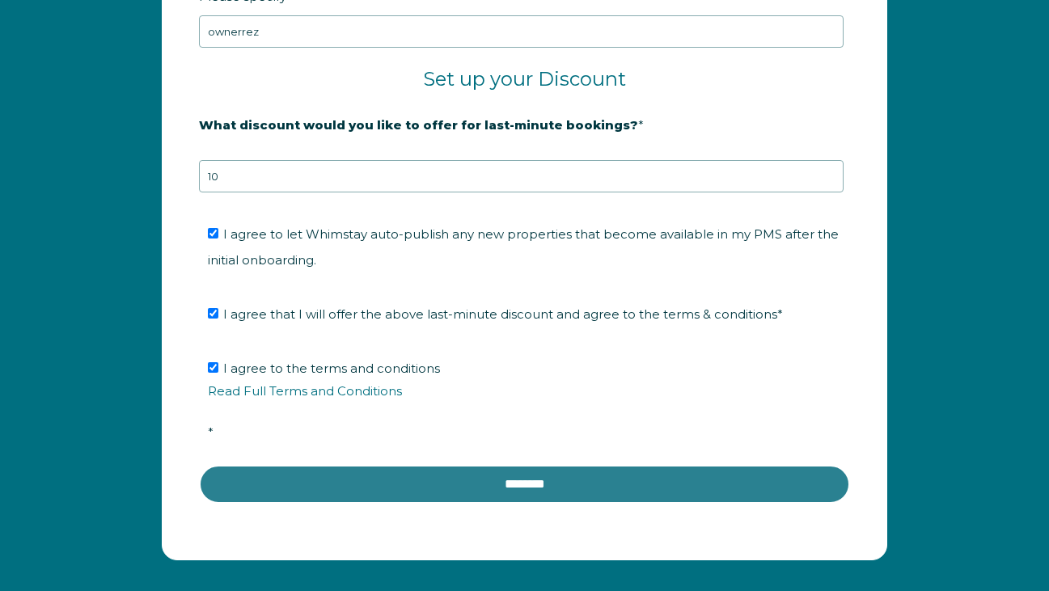
click at [411, 490] on input "********" at bounding box center [524, 484] width 651 height 39
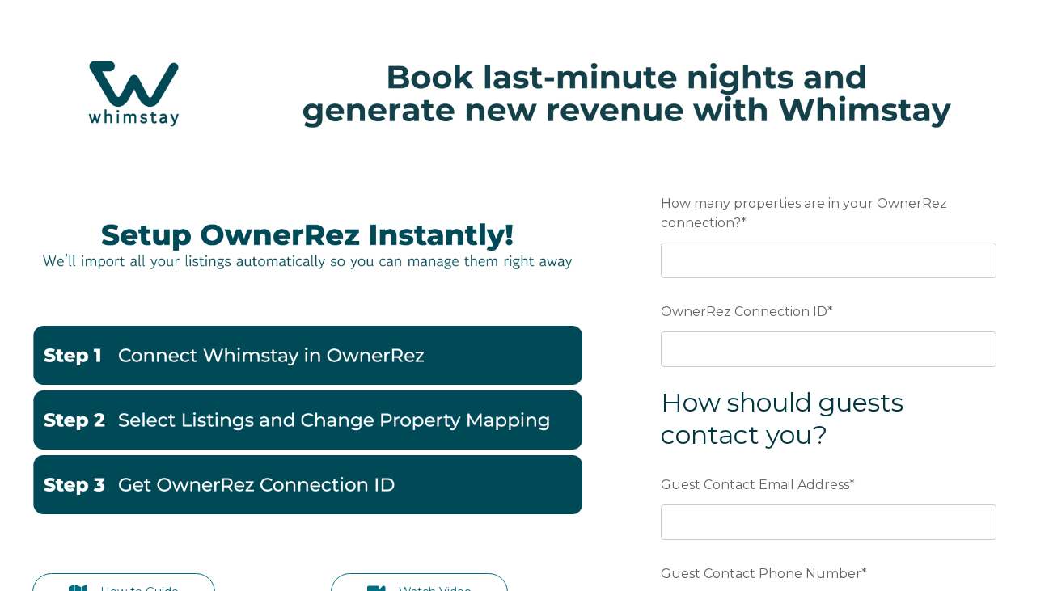
scroll to position [36, 0]
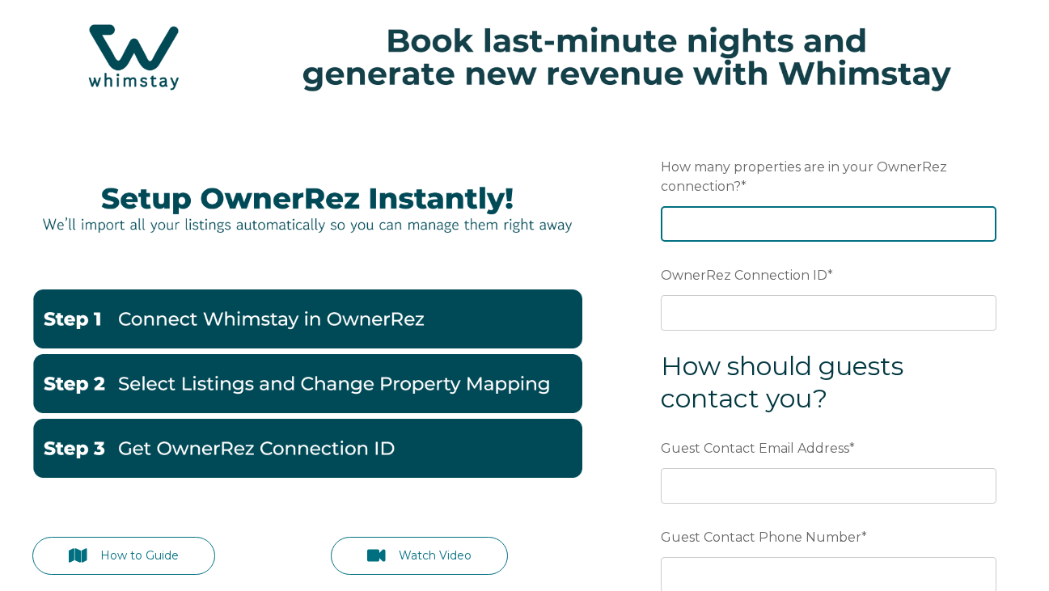
click at [694, 235] on input "How many properties are in your OwnerRez connection? *" at bounding box center [829, 224] width 336 height 36
type input "2"
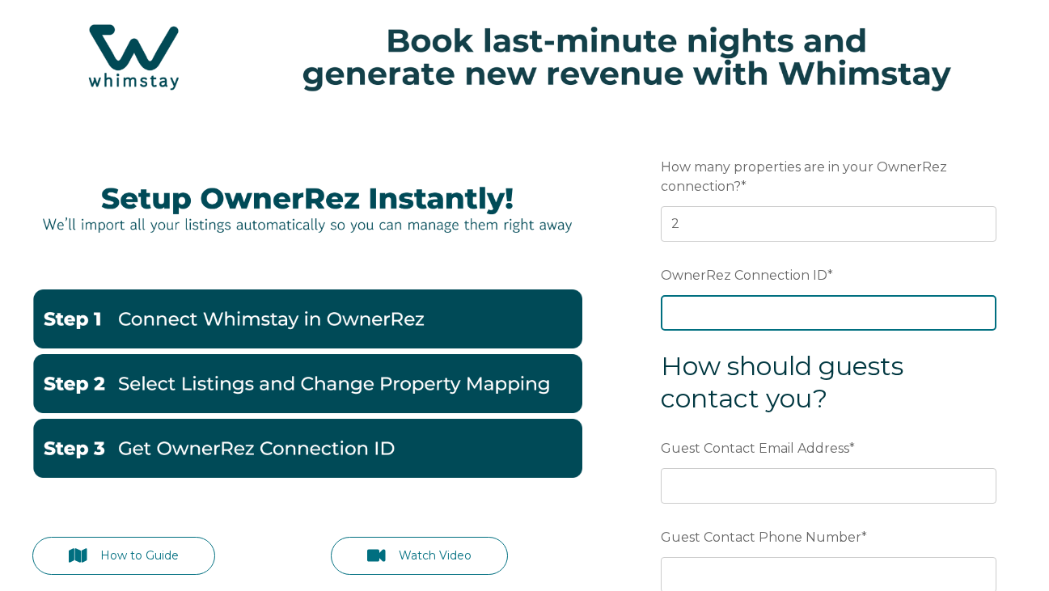
click at [732, 311] on input "OwnerRez Connection ID *" at bounding box center [829, 313] width 336 height 36
paste input "ora7ccddff42x"
type input "ora7ccddff42x"
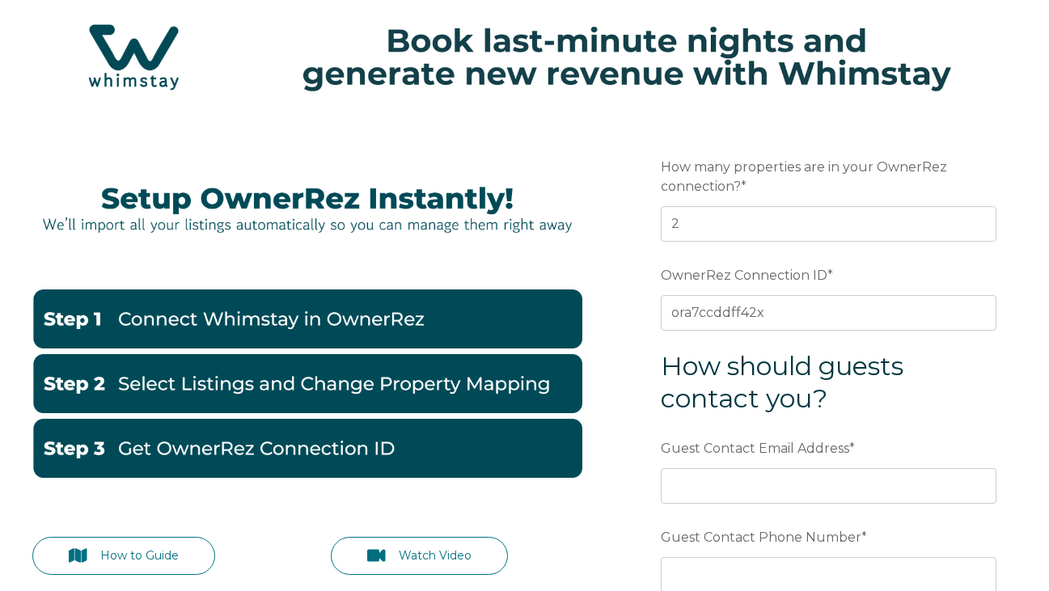
drag, startPoint x: 707, startPoint y: 303, endPoint x: 144, endPoint y: 6, distance: 636.6
click at [0, 0] on div "How to Guide Watch Video Preferred language Email How many properties are in yo…" at bounding box center [524, 421] width 1049 height 914
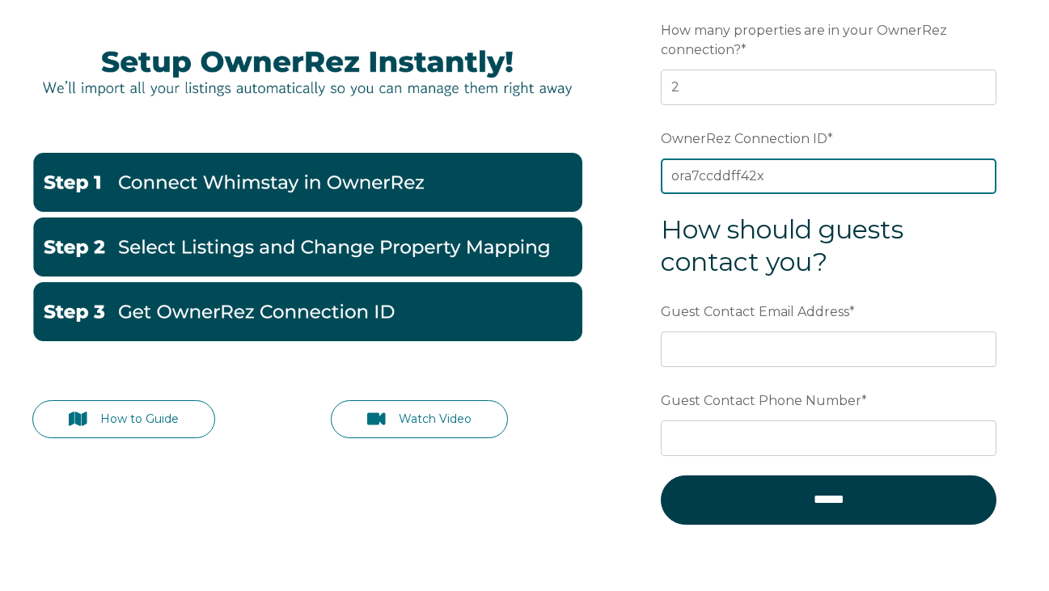
scroll to position [180, 0]
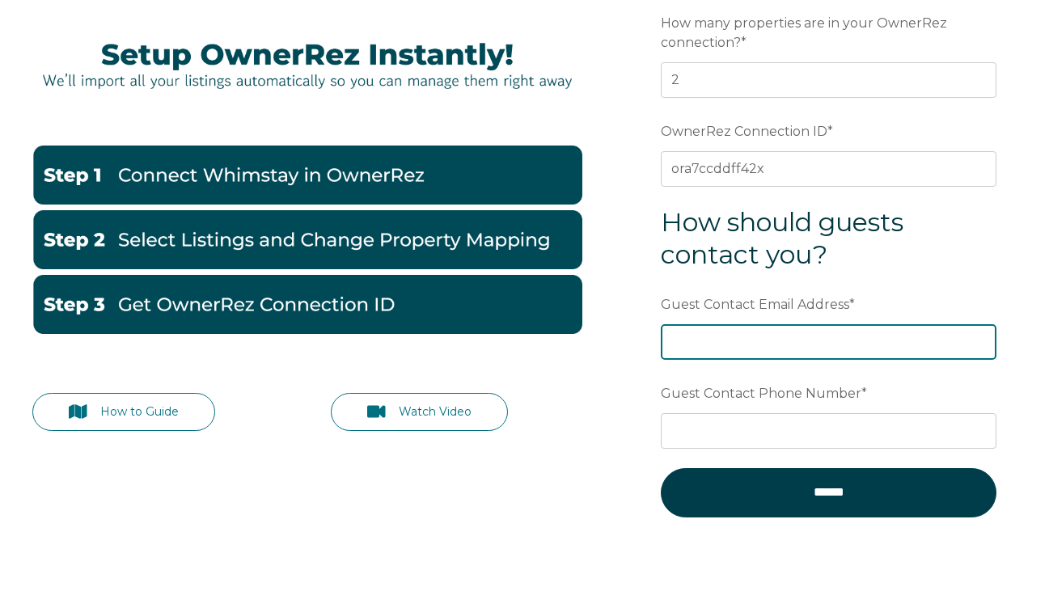
click at [764, 345] on input "Guest Contact Email Address *" at bounding box center [829, 342] width 336 height 36
type input "paternescohost@gmail.com"
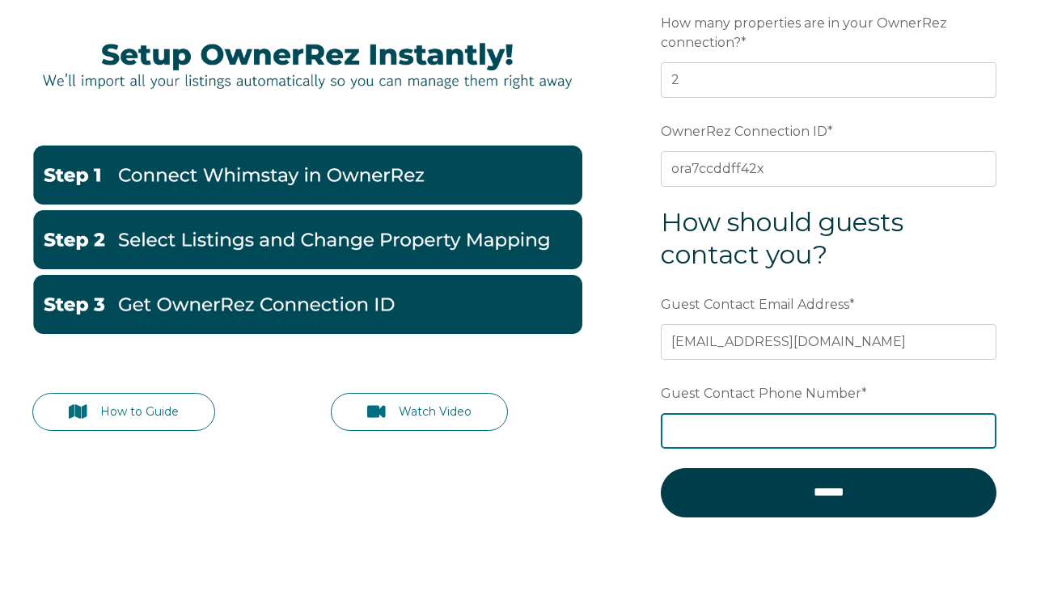
click at [782, 420] on input "Guest Contact Phone Number *" at bounding box center [829, 431] width 336 height 36
type input "p"
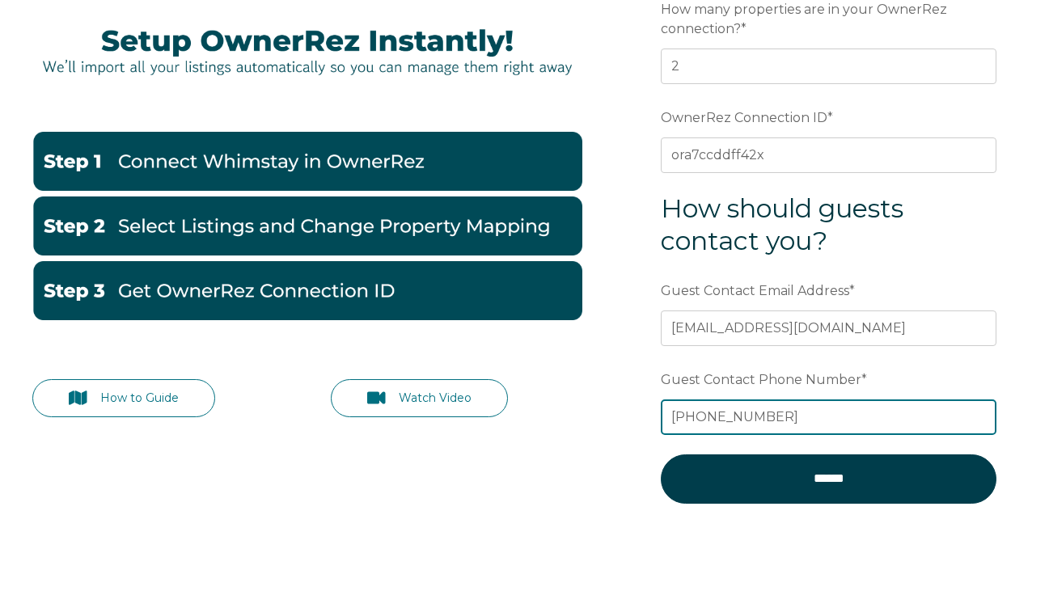
scroll to position [204, 0]
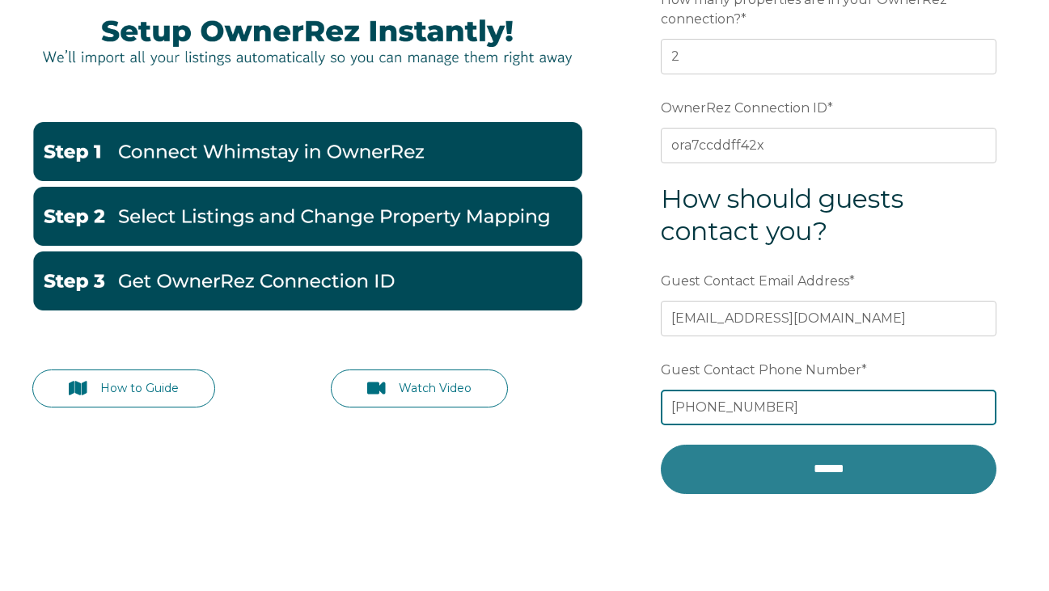
type input "[PHONE_NUMBER]"
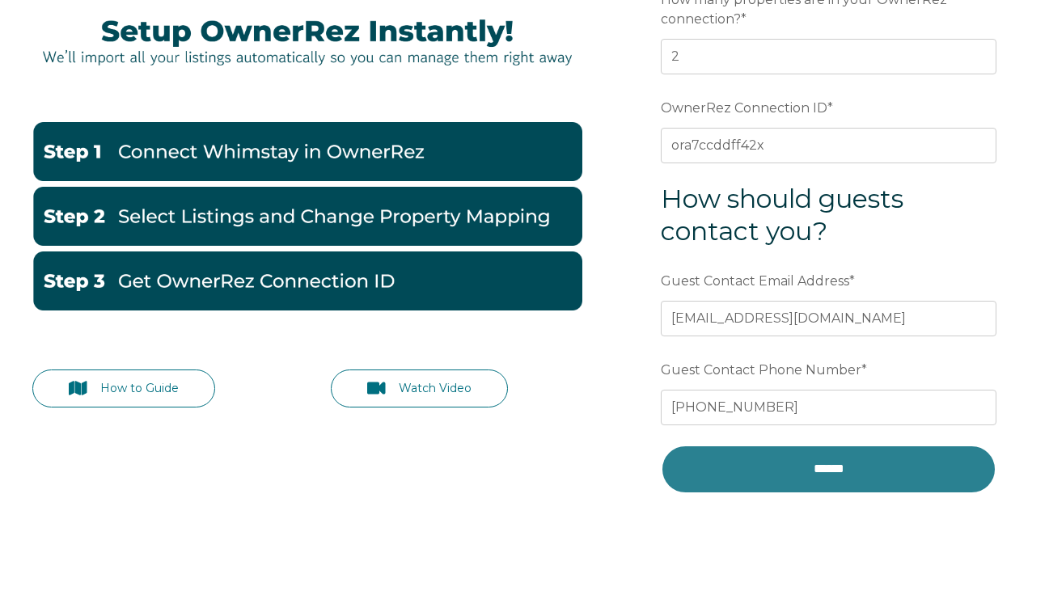
click at [807, 465] on input "******" at bounding box center [829, 469] width 336 height 49
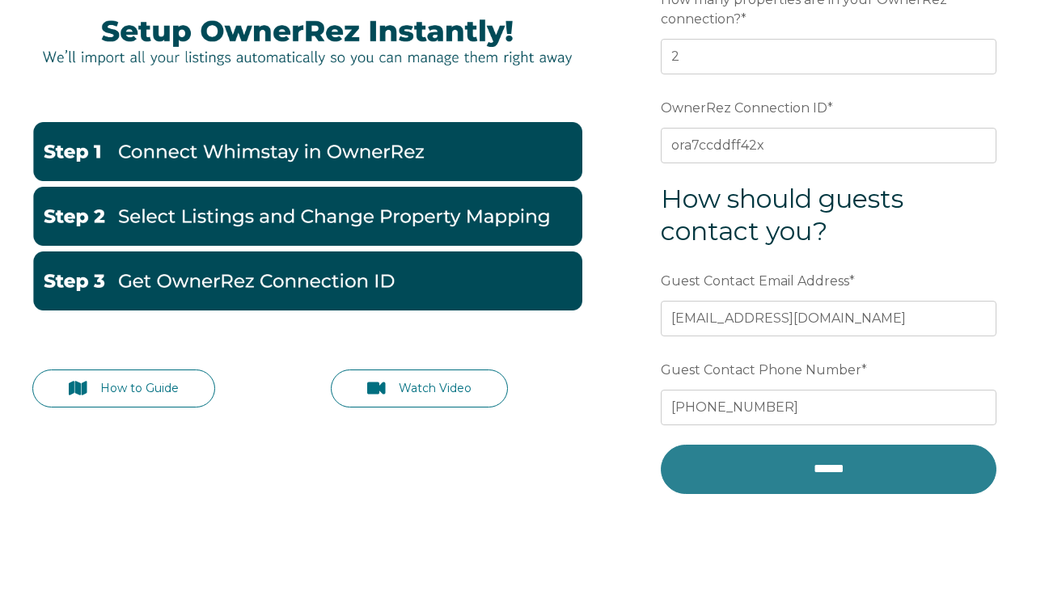
scroll to position [202, 0]
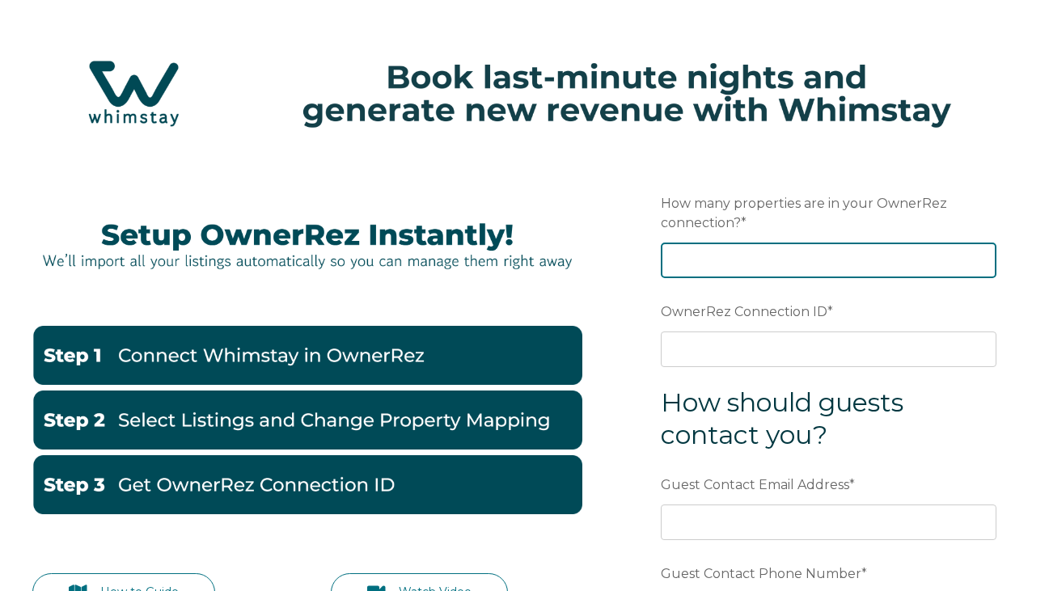
click at [686, 262] on input "How many properties are in your OwnerRez connection? *" at bounding box center [829, 261] width 336 height 36
type input "2"
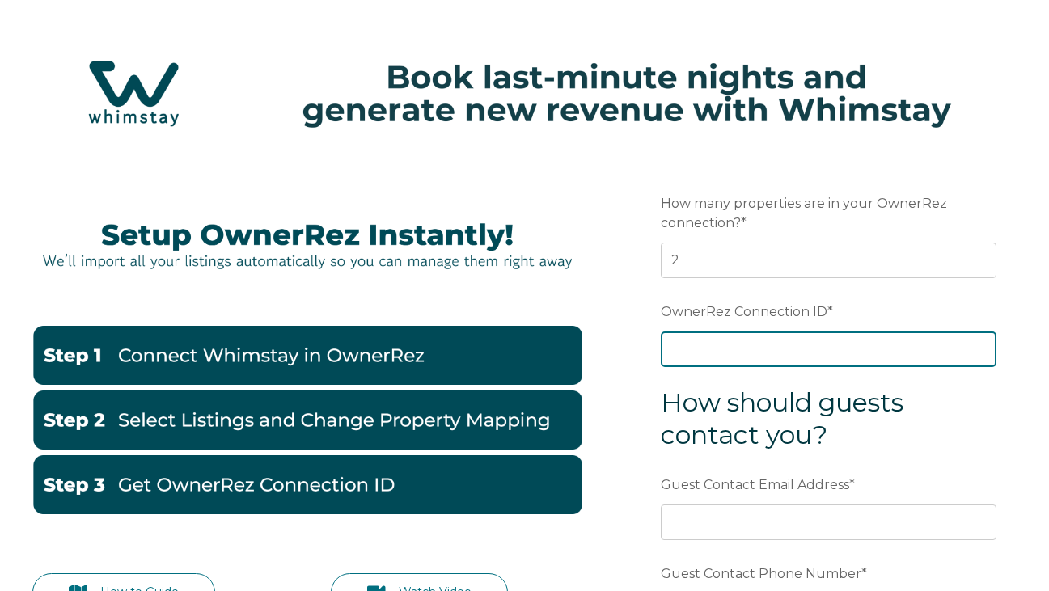
click at [717, 360] on input "OwnerRez Connection ID *" at bounding box center [829, 350] width 336 height 36
type input "ora7ccddff42x"
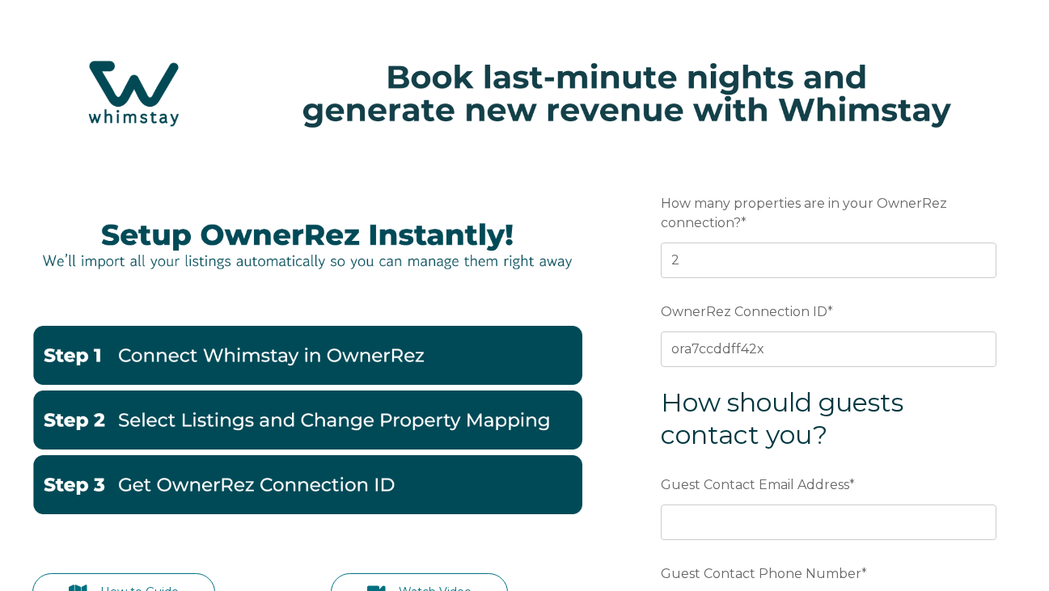
click at [734, 544] on form "Preferred language Email How many properties are in your OwnerRez connection? *…" at bounding box center [829, 453] width 409 height 600
click at [734, 535] on input "Guest Contact Email Address *" at bounding box center [829, 523] width 336 height 36
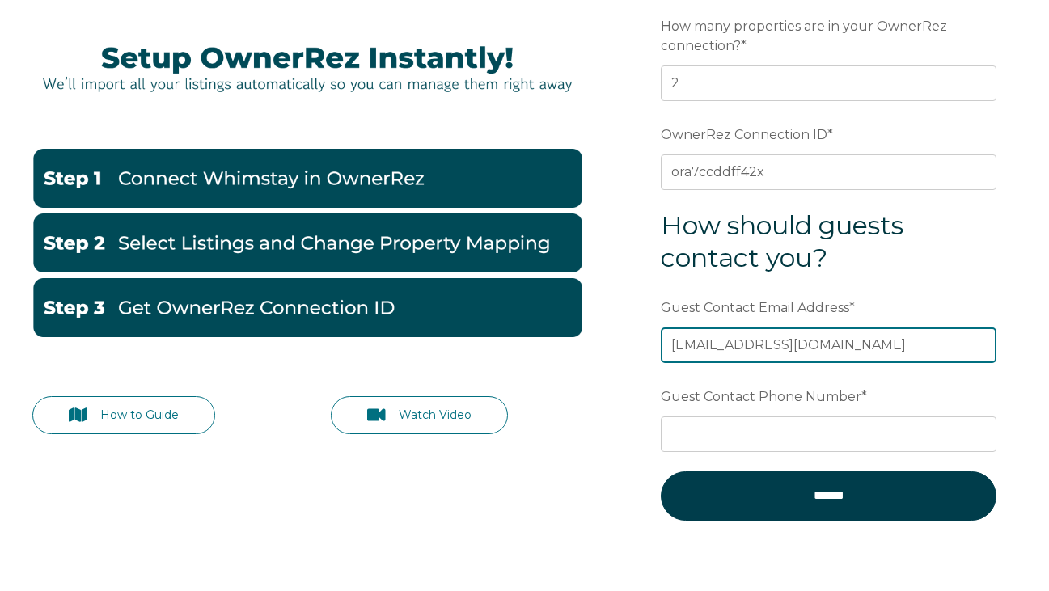
scroll to position [182, 0]
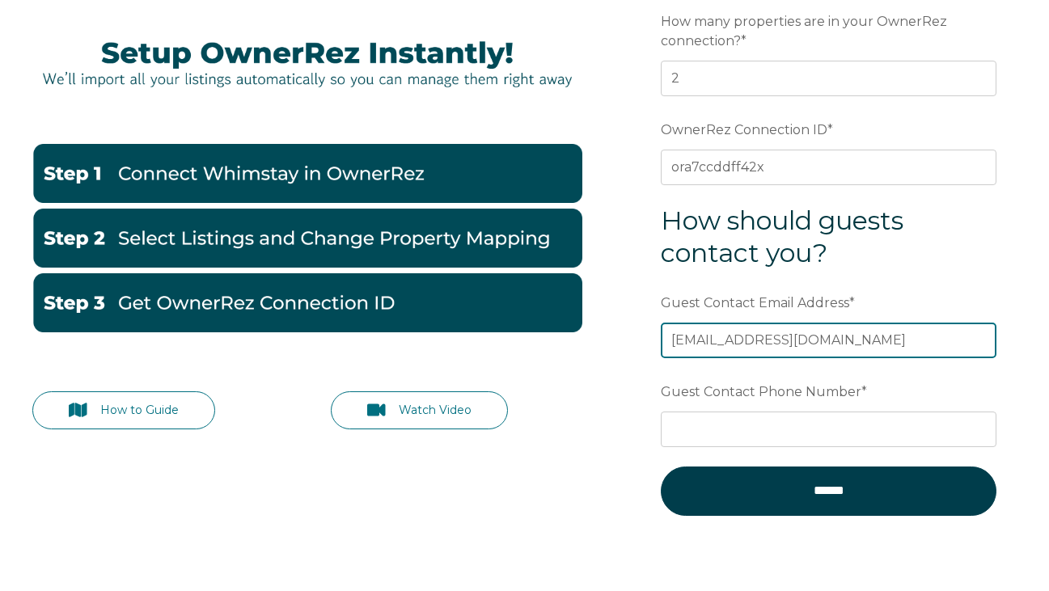
type input "[EMAIL_ADDRESS][DOMAIN_NAME]"
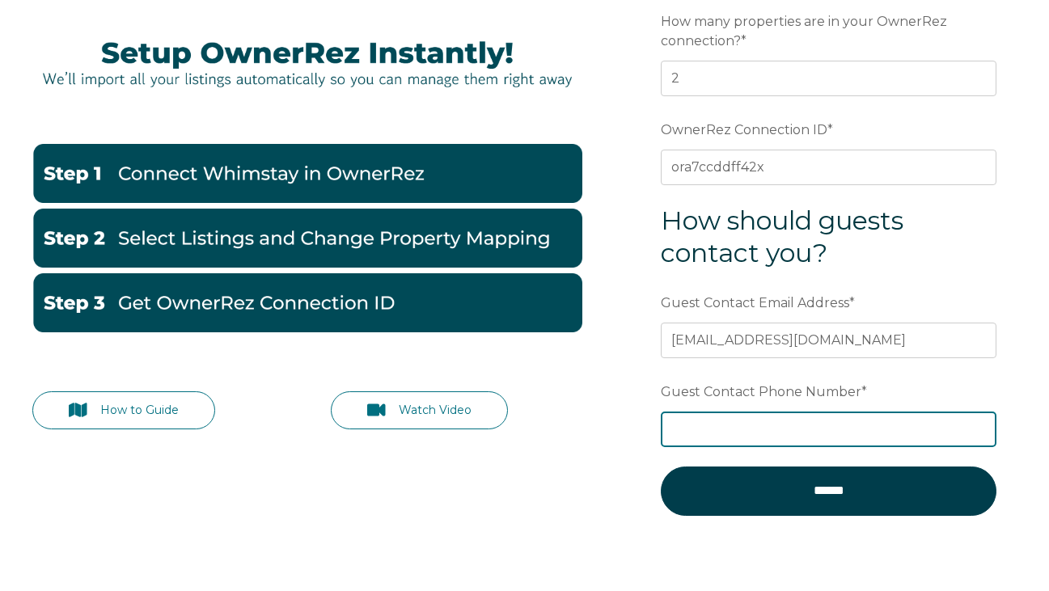
click at [722, 428] on input "Guest Contact Phone Number *" at bounding box center [829, 430] width 336 height 36
type input "863-557-0614"
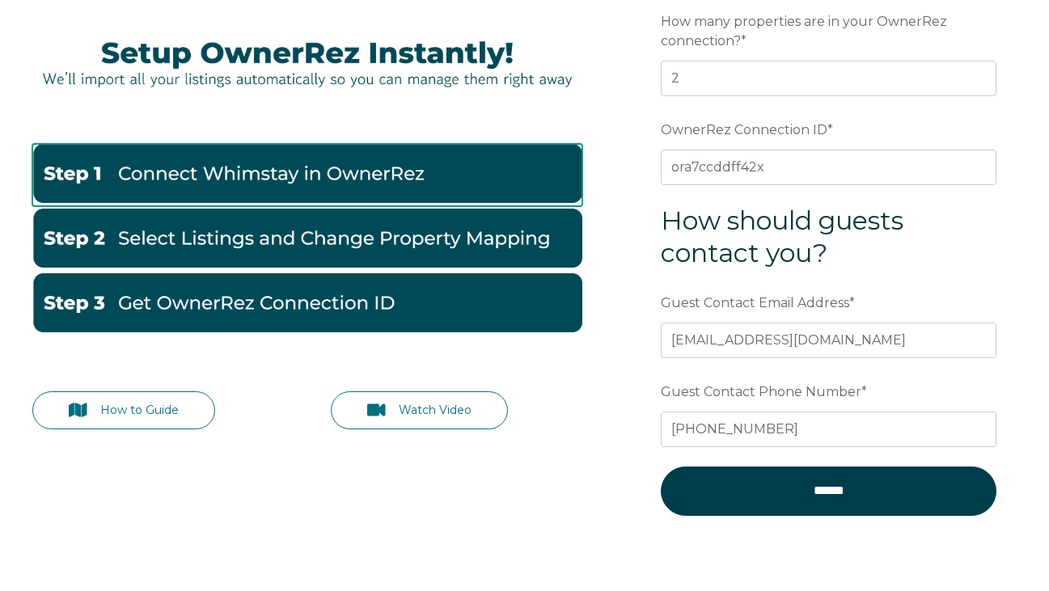
click at [282, 167] on img at bounding box center [307, 173] width 550 height 59
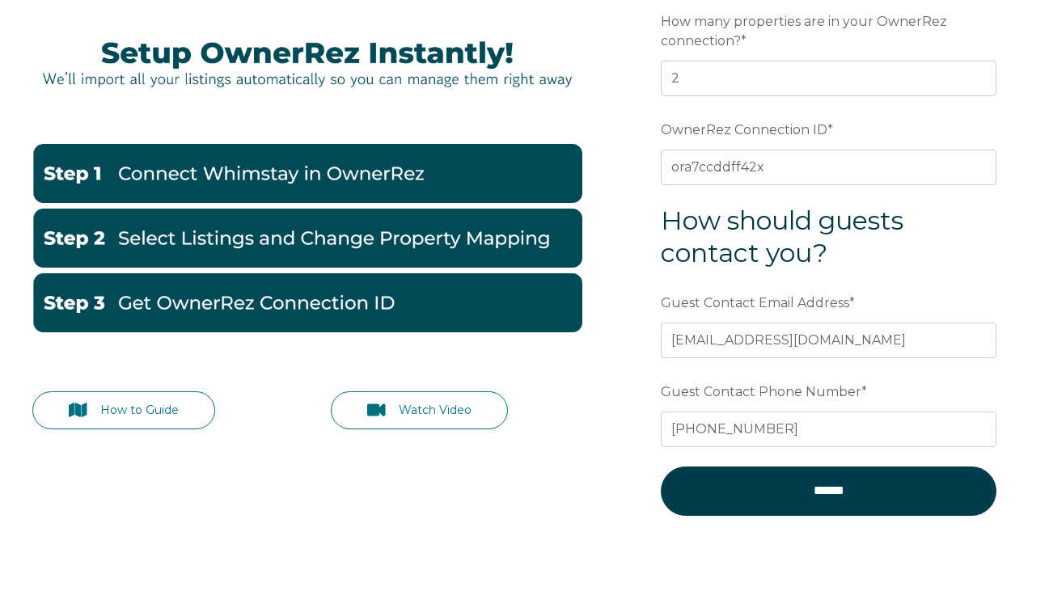
click at [465, 249] on img at bounding box center [307, 238] width 550 height 59
click at [167, 411] on link "How to Guide" at bounding box center [123, 411] width 183 height 38
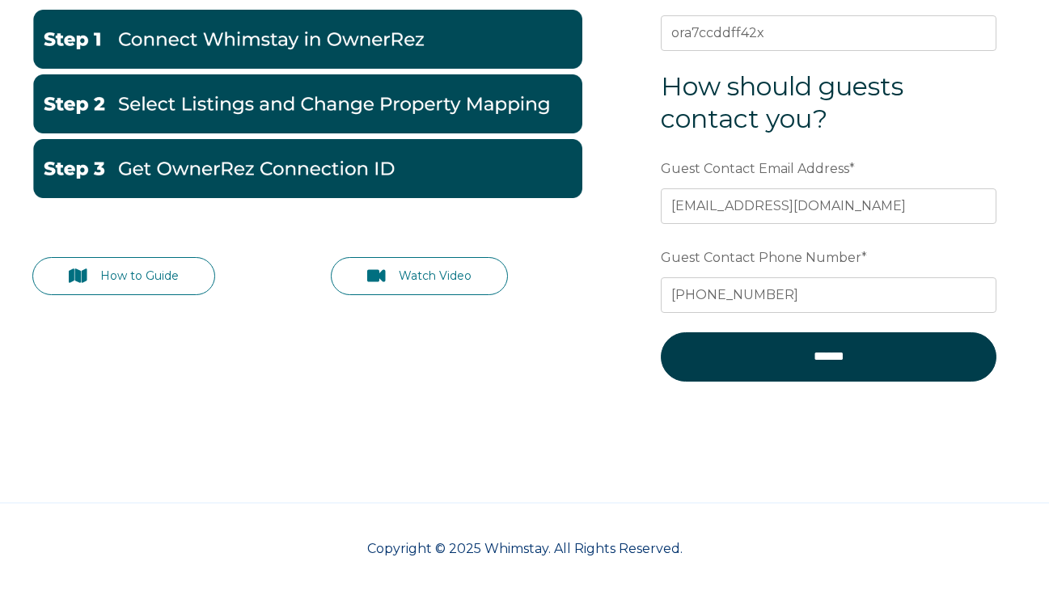
scroll to position [323, 0]
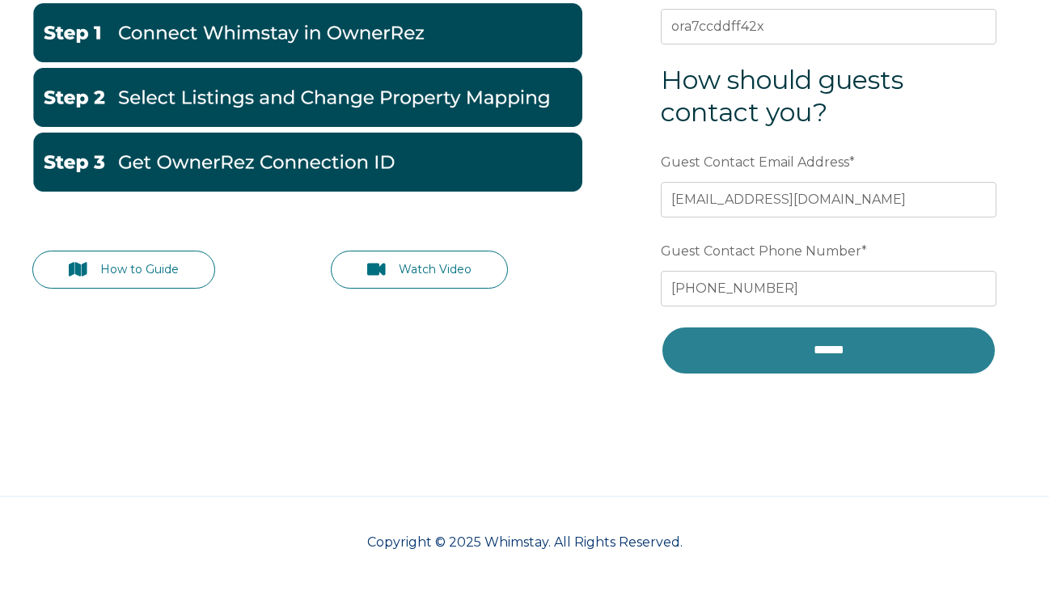
click at [774, 349] on input "******" at bounding box center [829, 350] width 336 height 49
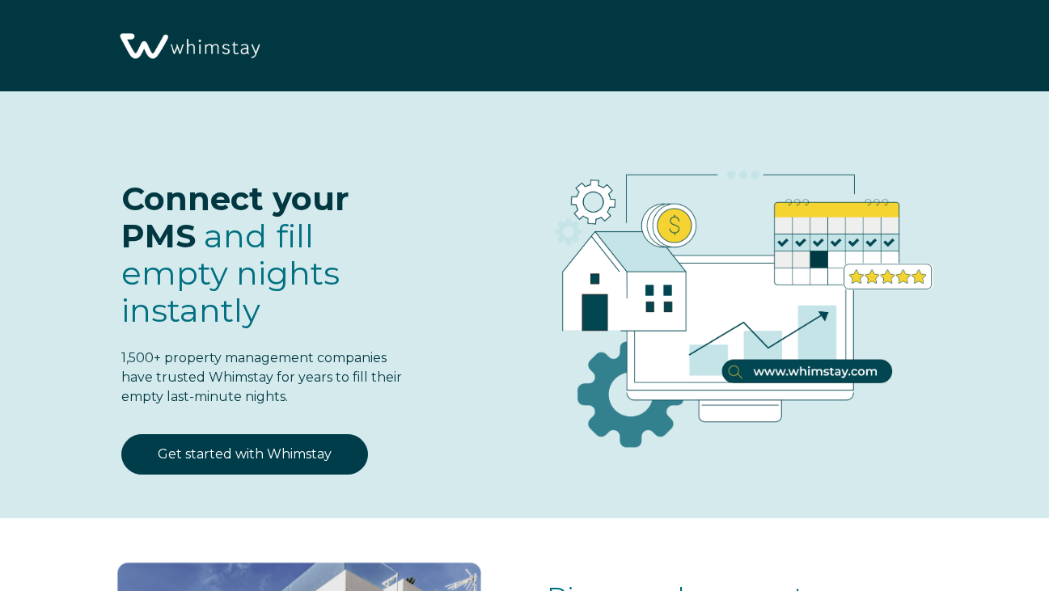
select select "US"
select select "Standard"
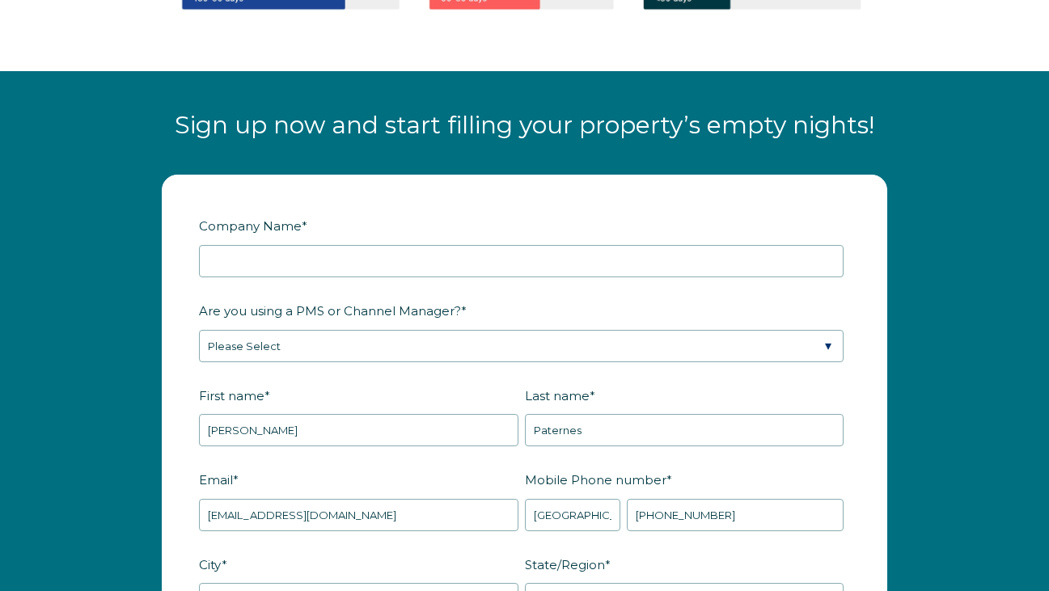
scroll to position [1736, 0]
